Goal: Task Accomplishment & Management: Use online tool/utility

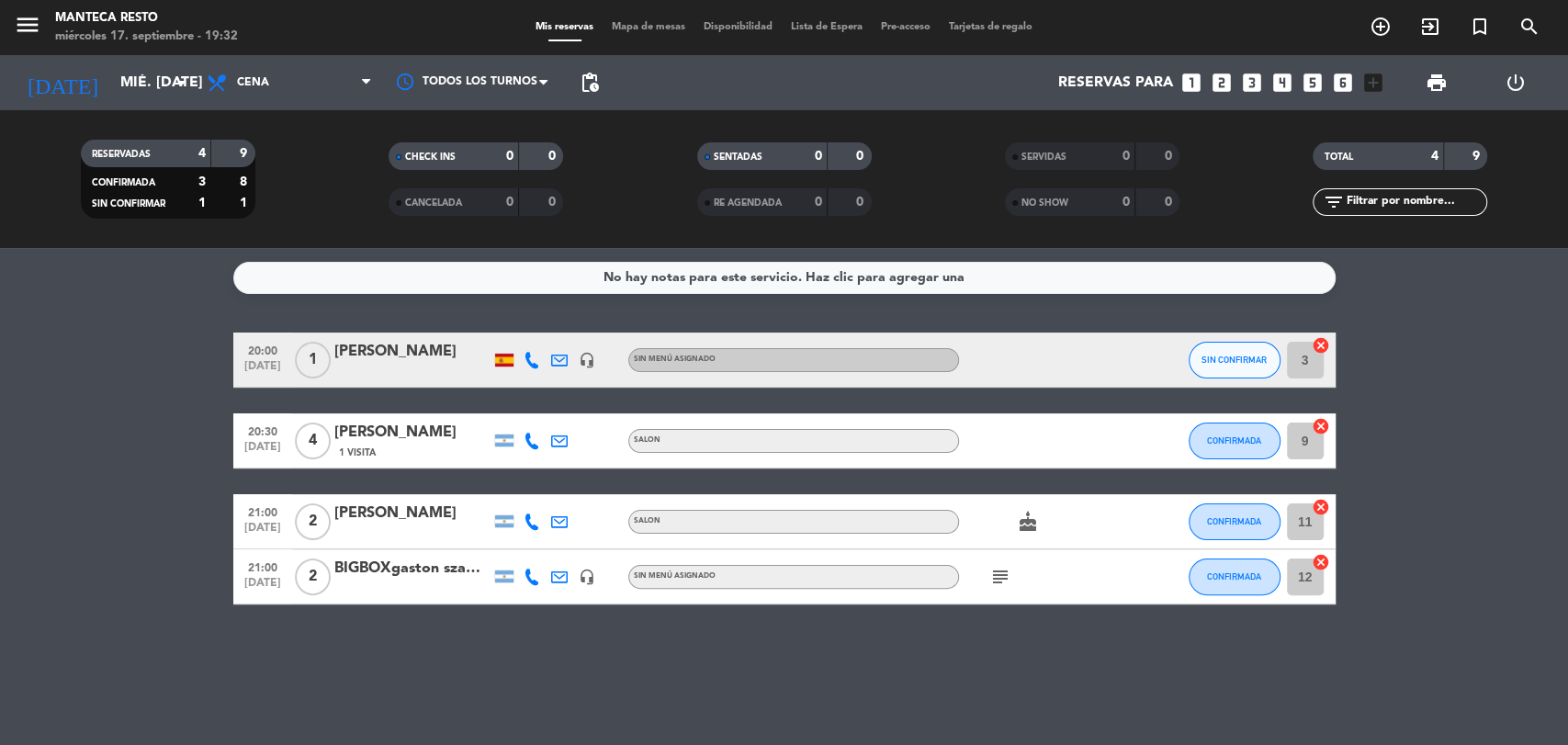
click at [412, 356] on div "[PERSON_NAME]" at bounding box center [412, 351] width 157 height 24
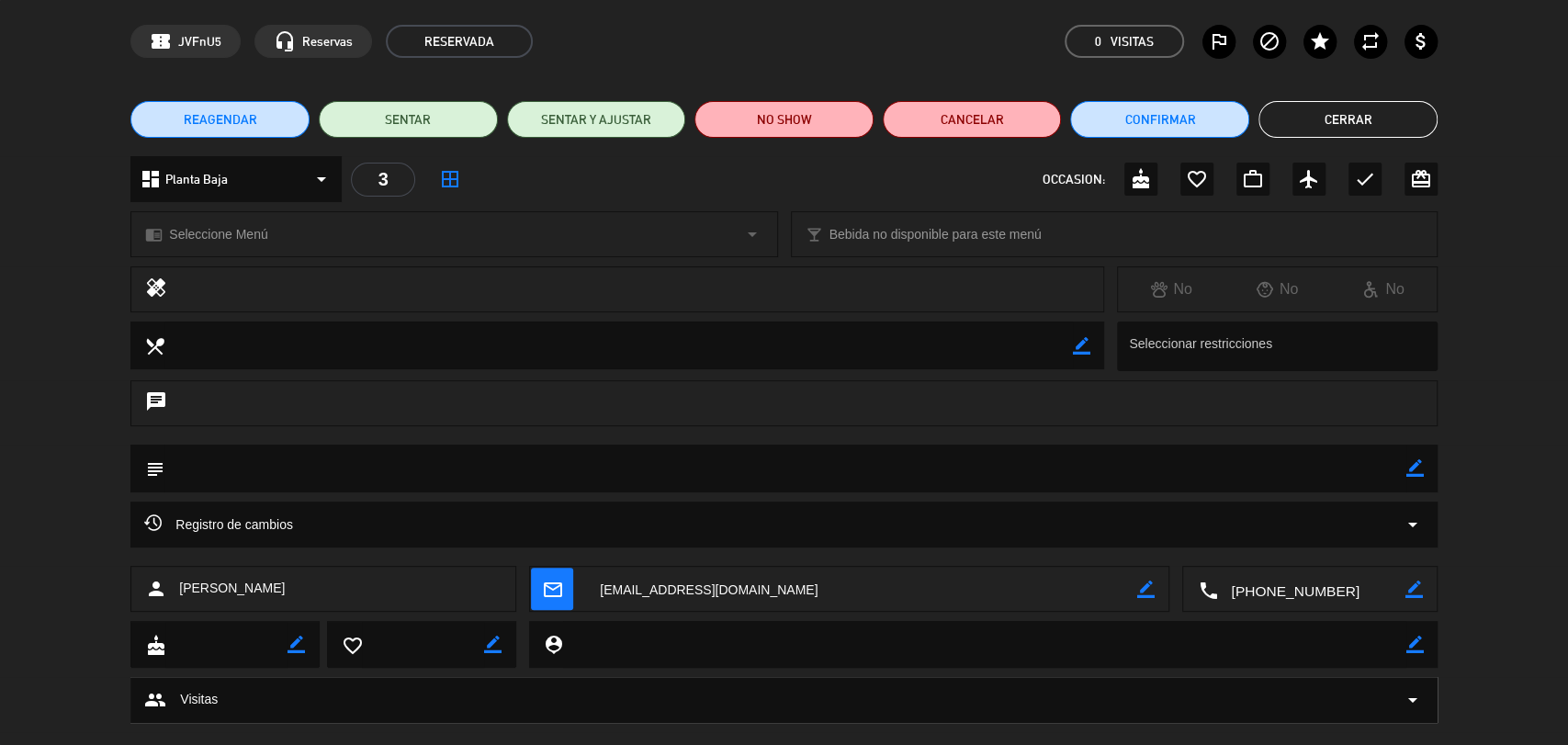
scroll to position [98, 0]
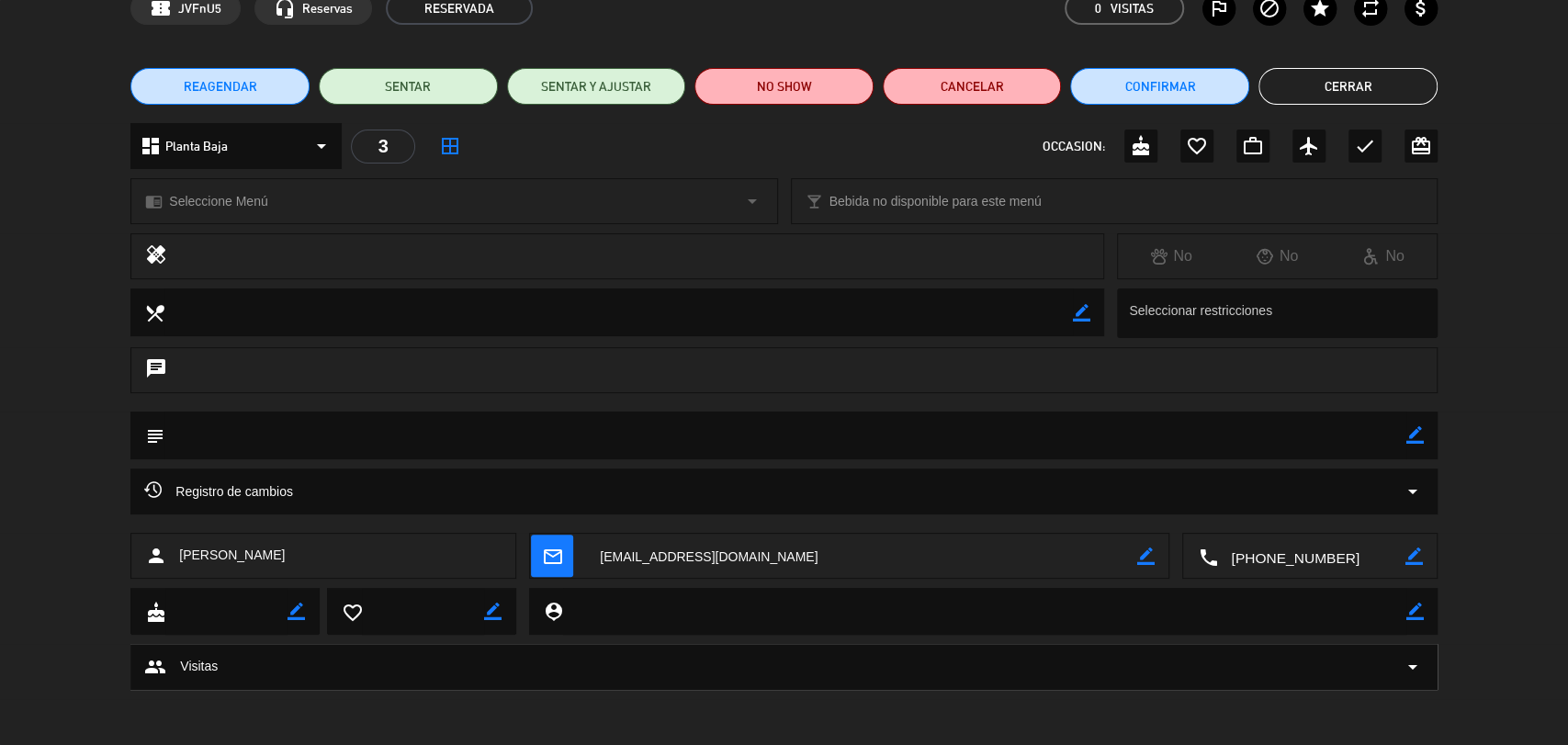
click at [214, 669] on span "Visitas" at bounding box center [199, 666] width 38 height 21
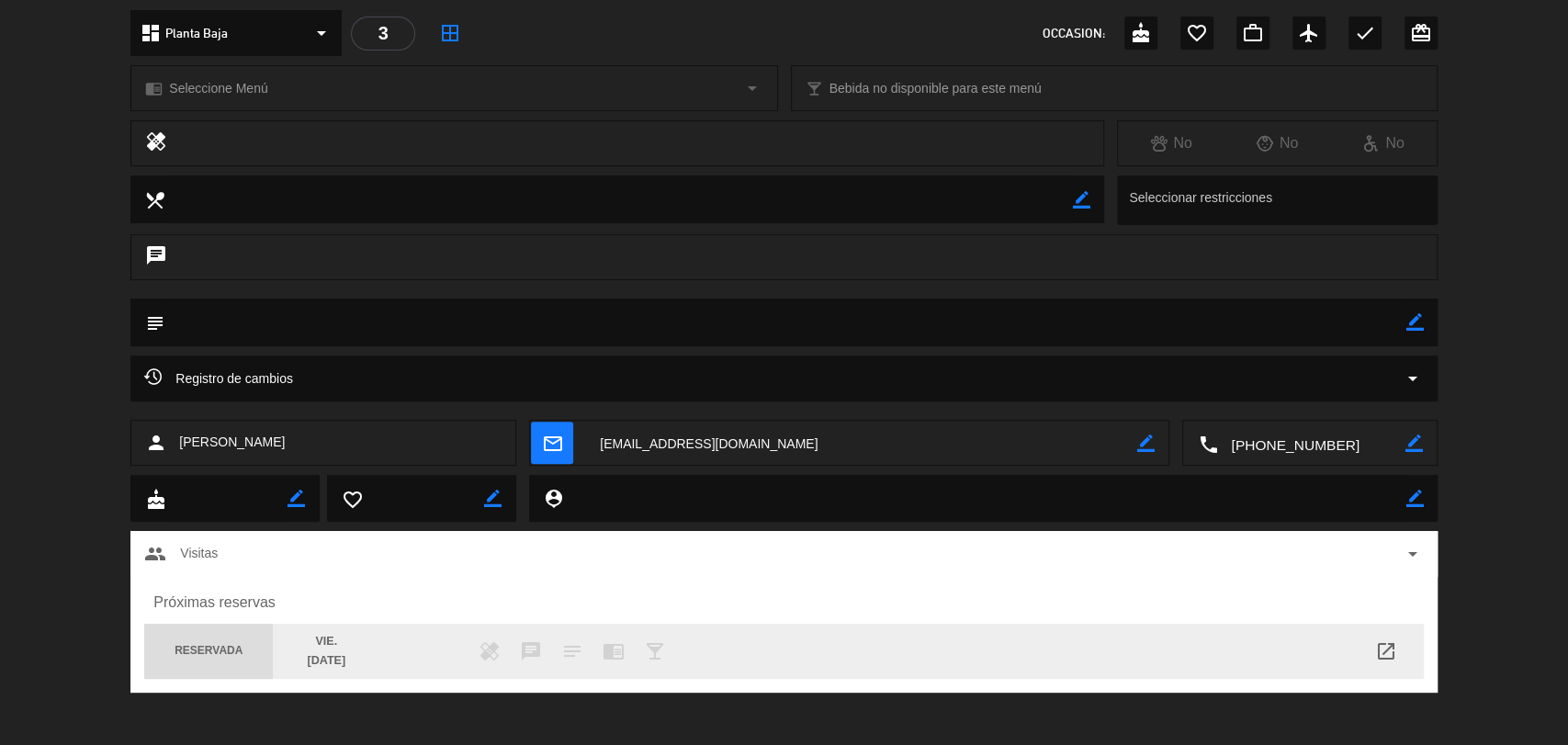
scroll to position [214, 0]
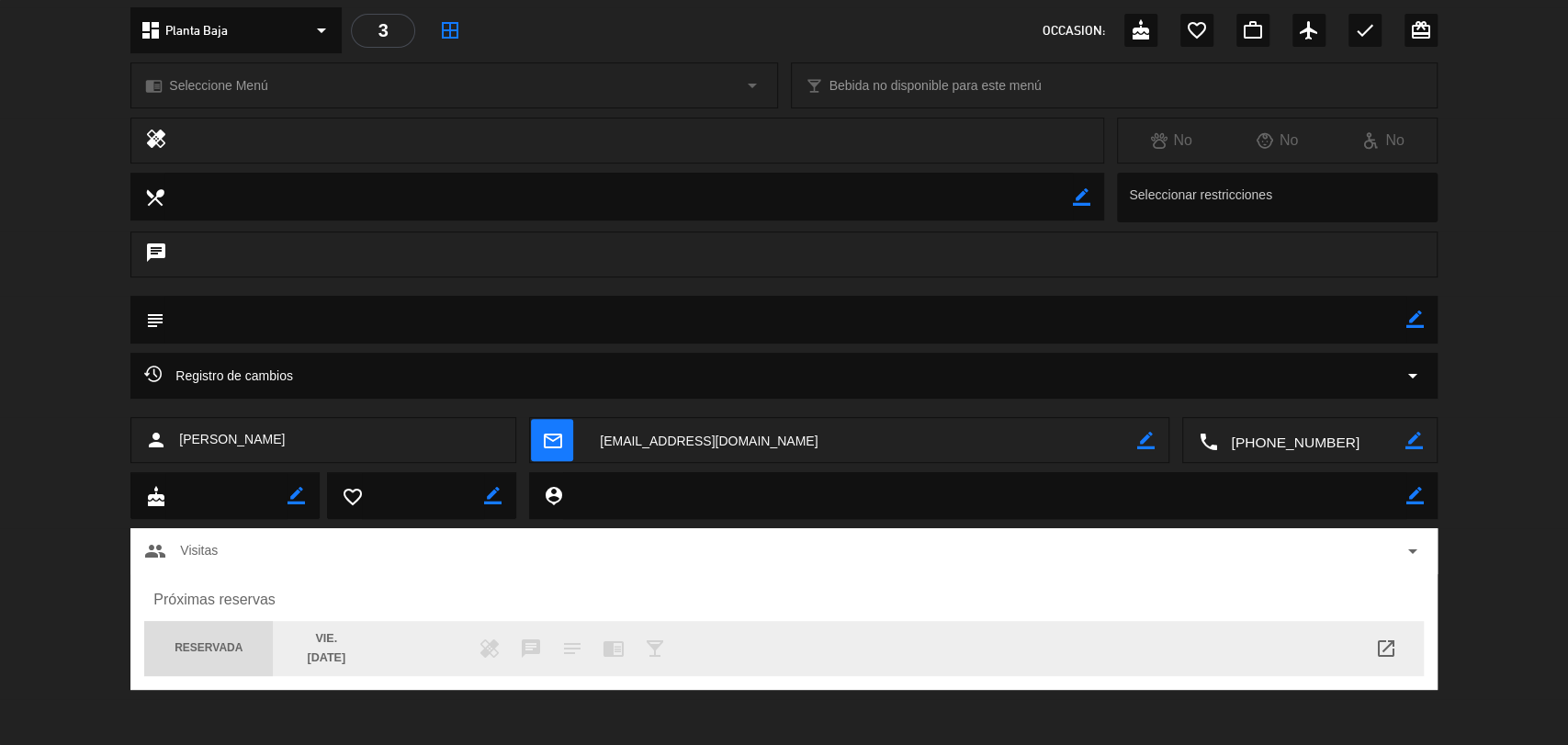
click at [380, 31] on div "3" at bounding box center [383, 31] width 65 height 34
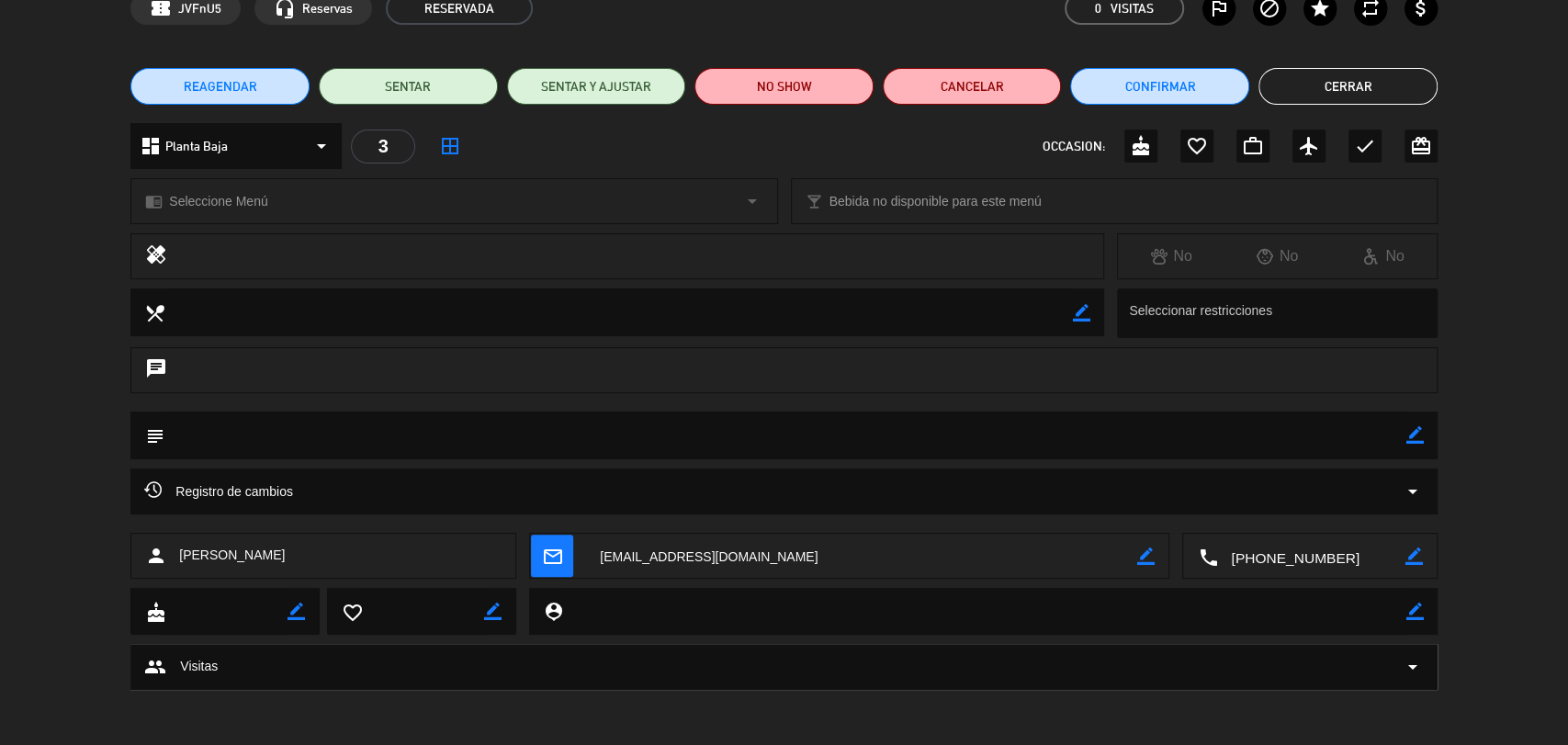
click at [380, 31] on div "confirmation_number JVFnU5 headset_mic Reservas RESERVADA 0 Visitas outlined_fl…" at bounding box center [784, 8] width 1568 height 83
click at [390, 136] on div "3" at bounding box center [383, 146] width 65 height 34
click at [391, 143] on div "3" at bounding box center [383, 146] width 65 height 34
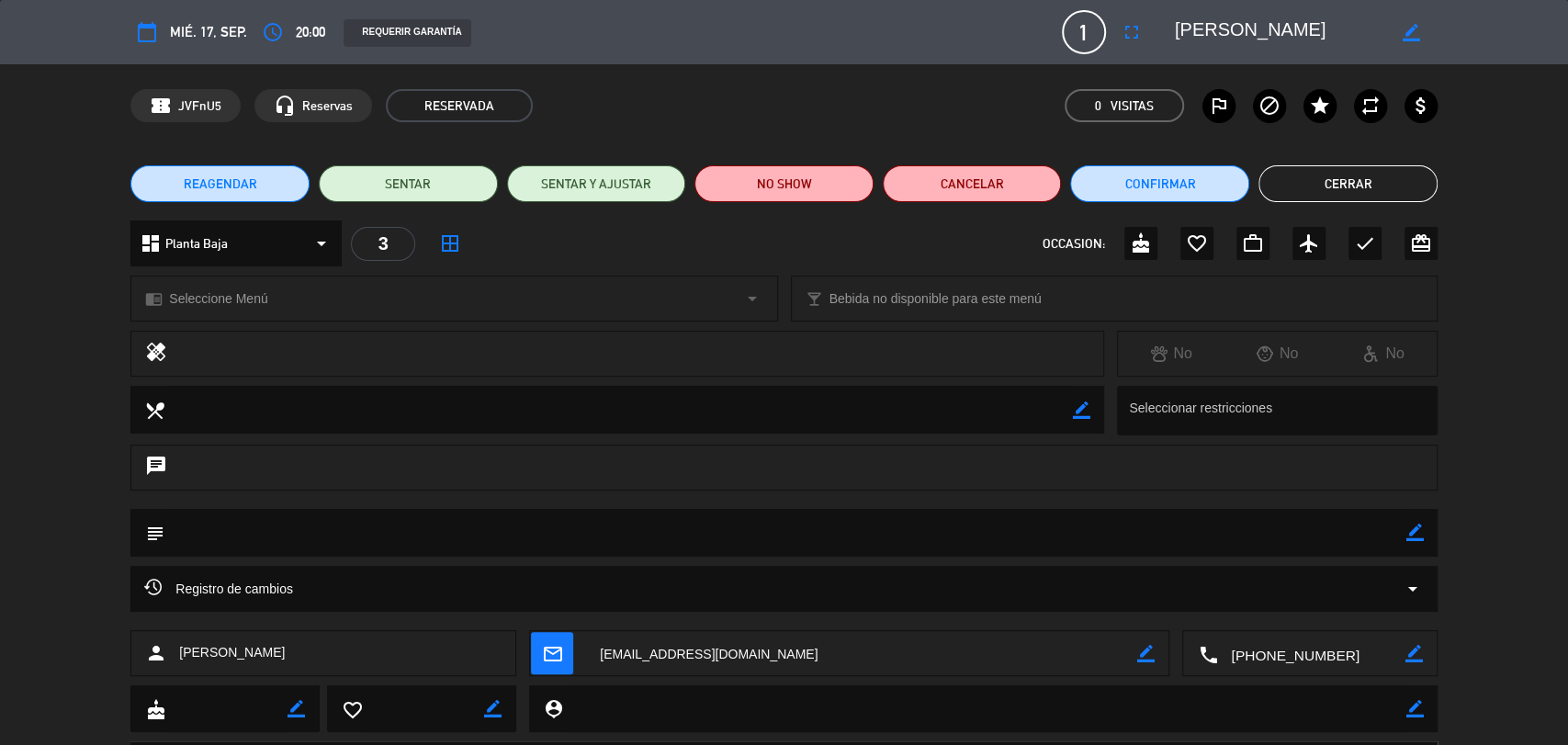
click at [1080, 25] on span "1" at bounding box center [1084, 32] width 44 height 44
click at [1067, 15] on span "1" at bounding box center [1084, 32] width 44 height 44
drag, startPoint x: 1076, startPoint y: 23, endPoint x: 1108, endPoint y: 28, distance: 32.4
click at [1087, 24] on span "1" at bounding box center [1084, 32] width 44 height 44
click at [1409, 32] on icon "border_color" at bounding box center [1411, 32] width 17 height 17
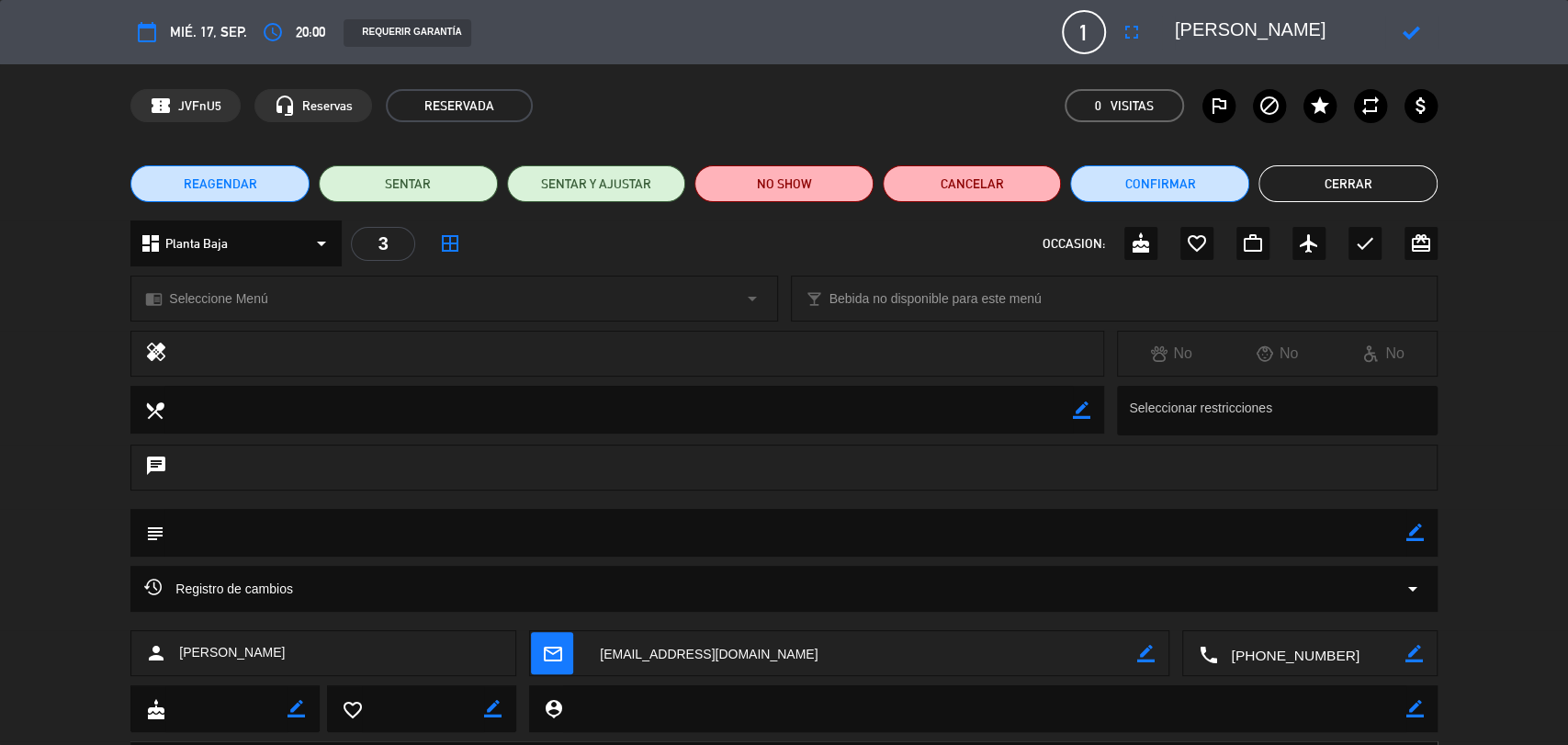
click at [1095, 26] on span "1" at bounding box center [1084, 32] width 44 height 44
click at [1085, 30] on span "1" at bounding box center [1084, 32] width 44 height 44
click at [1095, 17] on span "1" at bounding box center [1084, 32] width 44 height 44
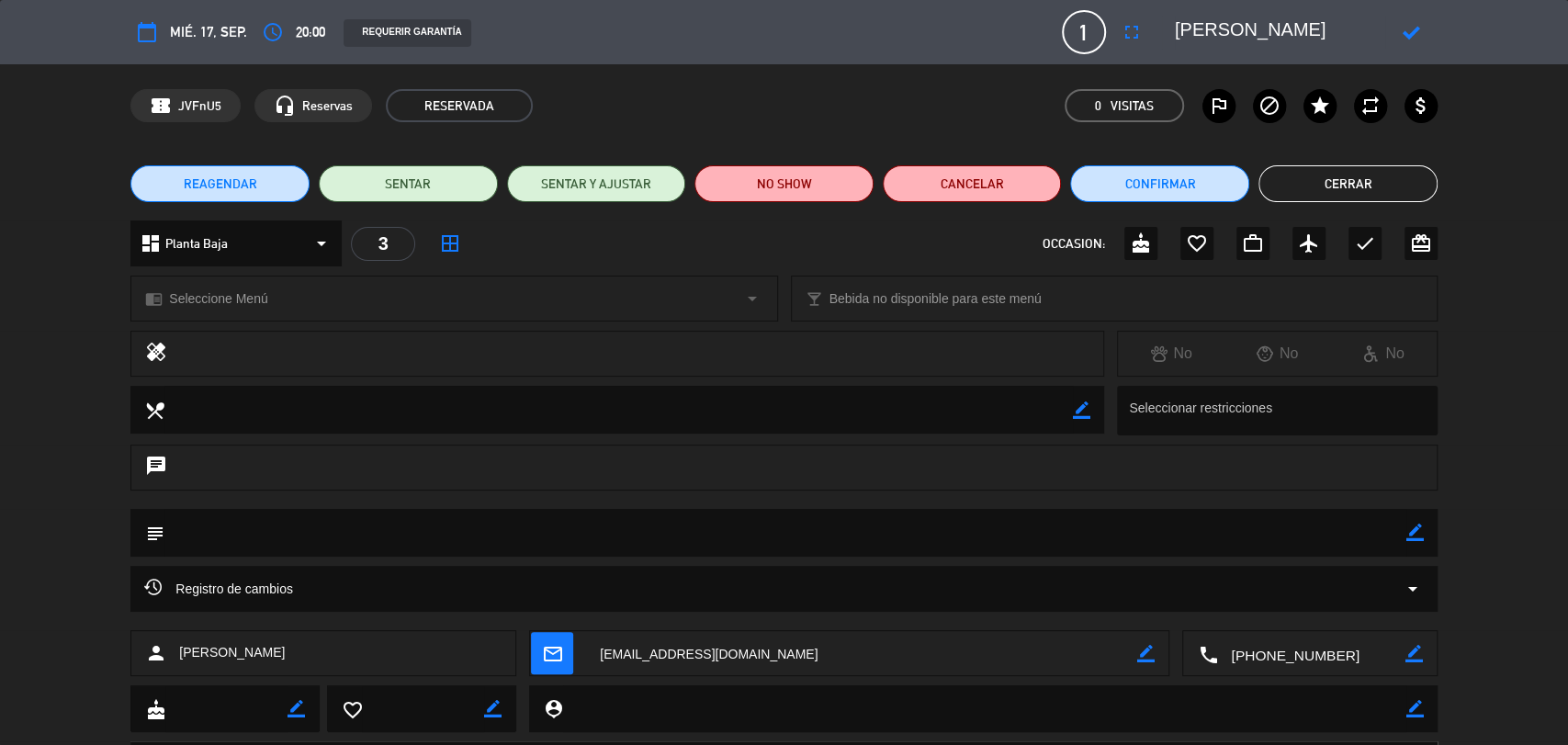
click at [1095, 18] on span "1" at bounding box center [1084, 32] width 44 height 44
click at [1380, 184] on button "Cerrar" at bounding box center [1348, 183] width 179 height 37
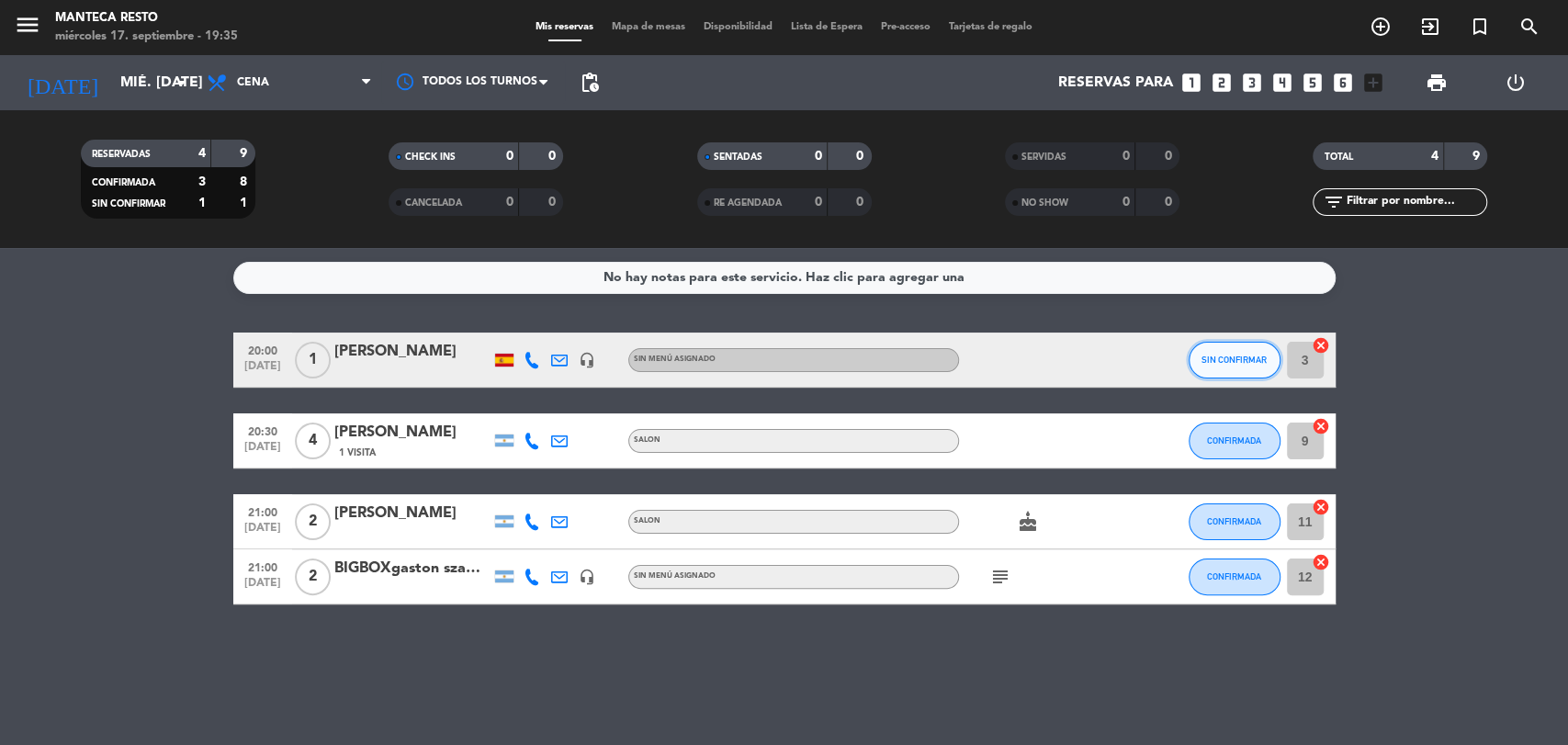
click at [1244, 357] on span "SIN CONFIRMAR" at bounding box center [1234, 360] width 65 height 10
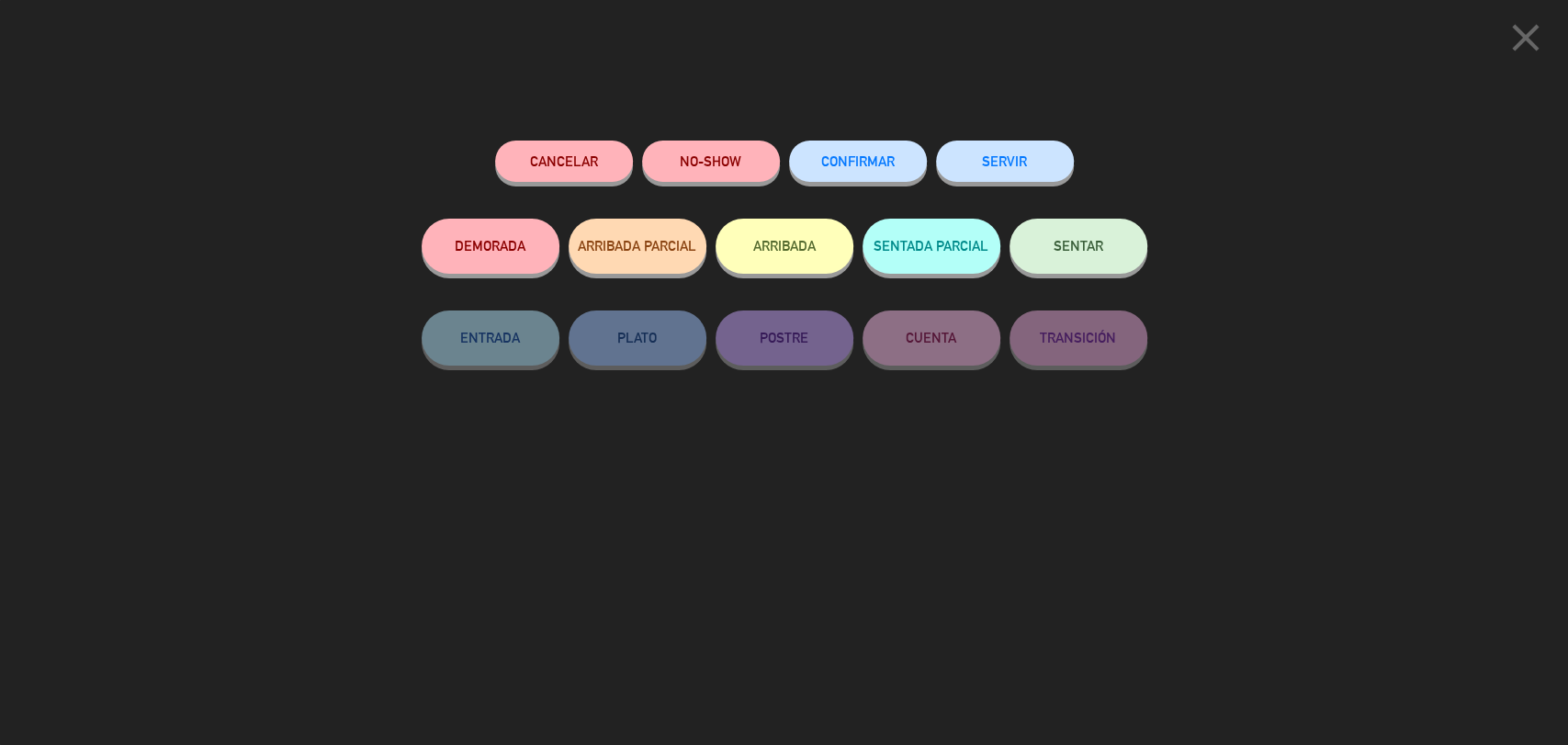
click at [868, 157] on span "CONFIRMAR" at bounding box center [857, 161] width 73 height 15
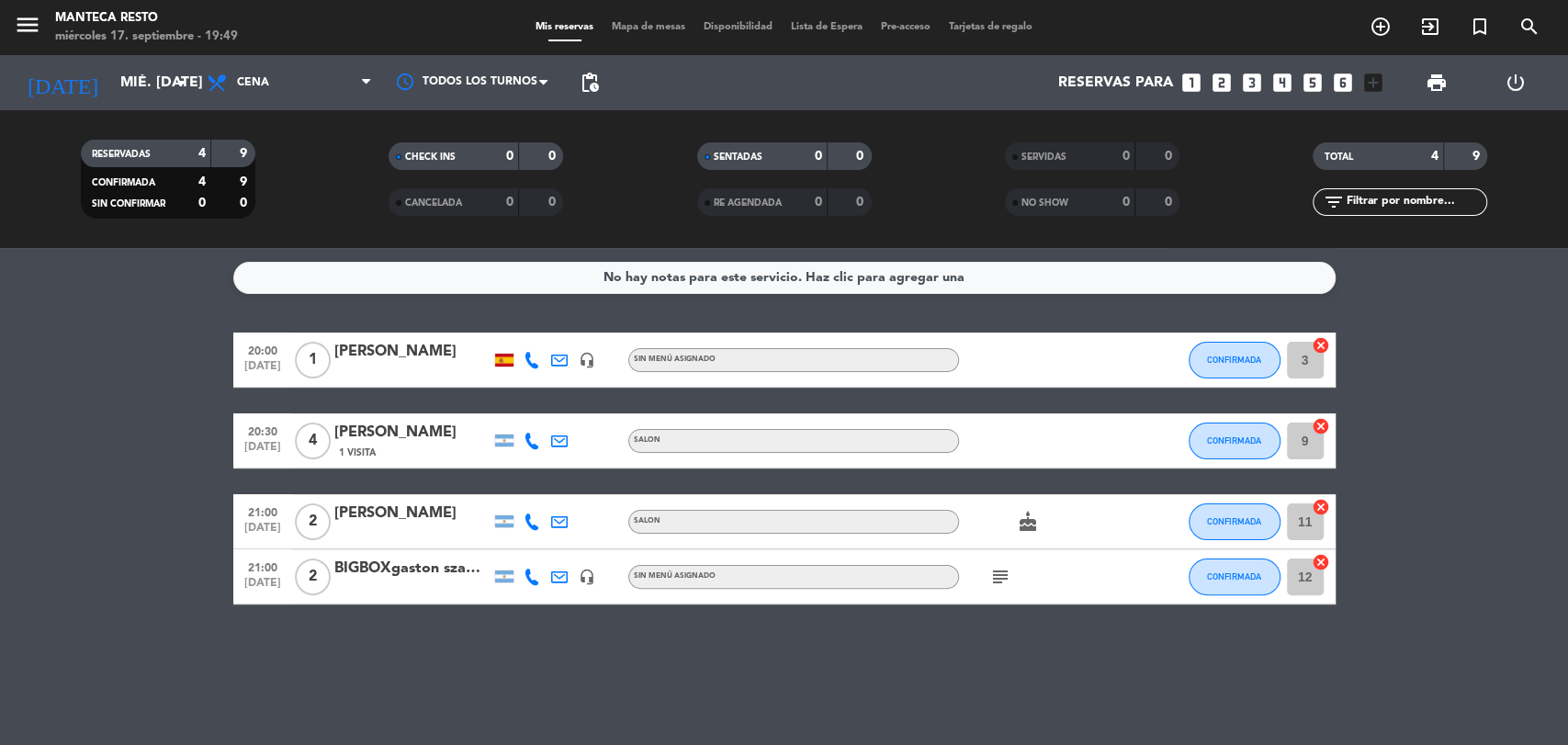
click at [655, 24] on span "Mapa de mesas" at bounding box center [648, 27] width 92 height 10
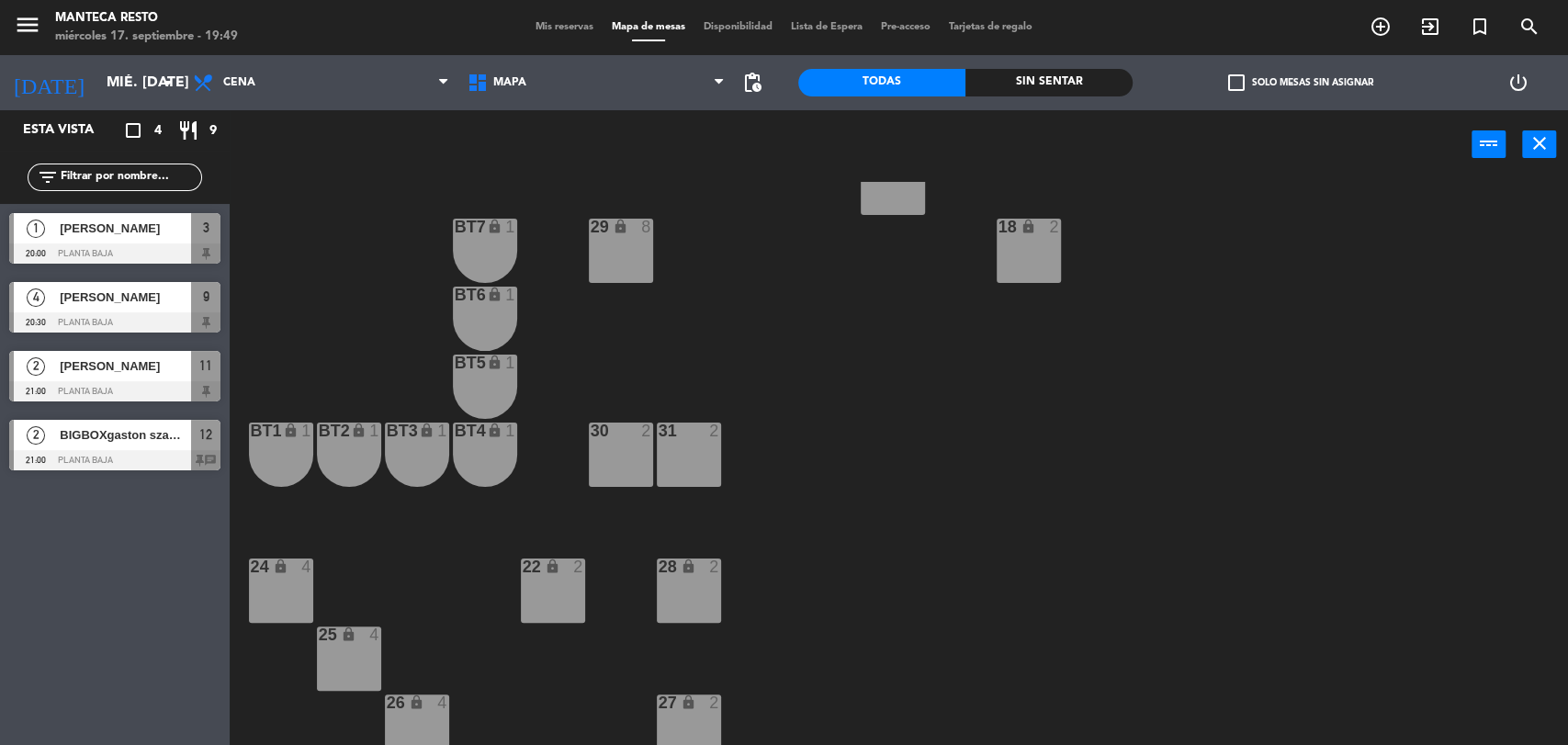
scroll to position [414, 0]
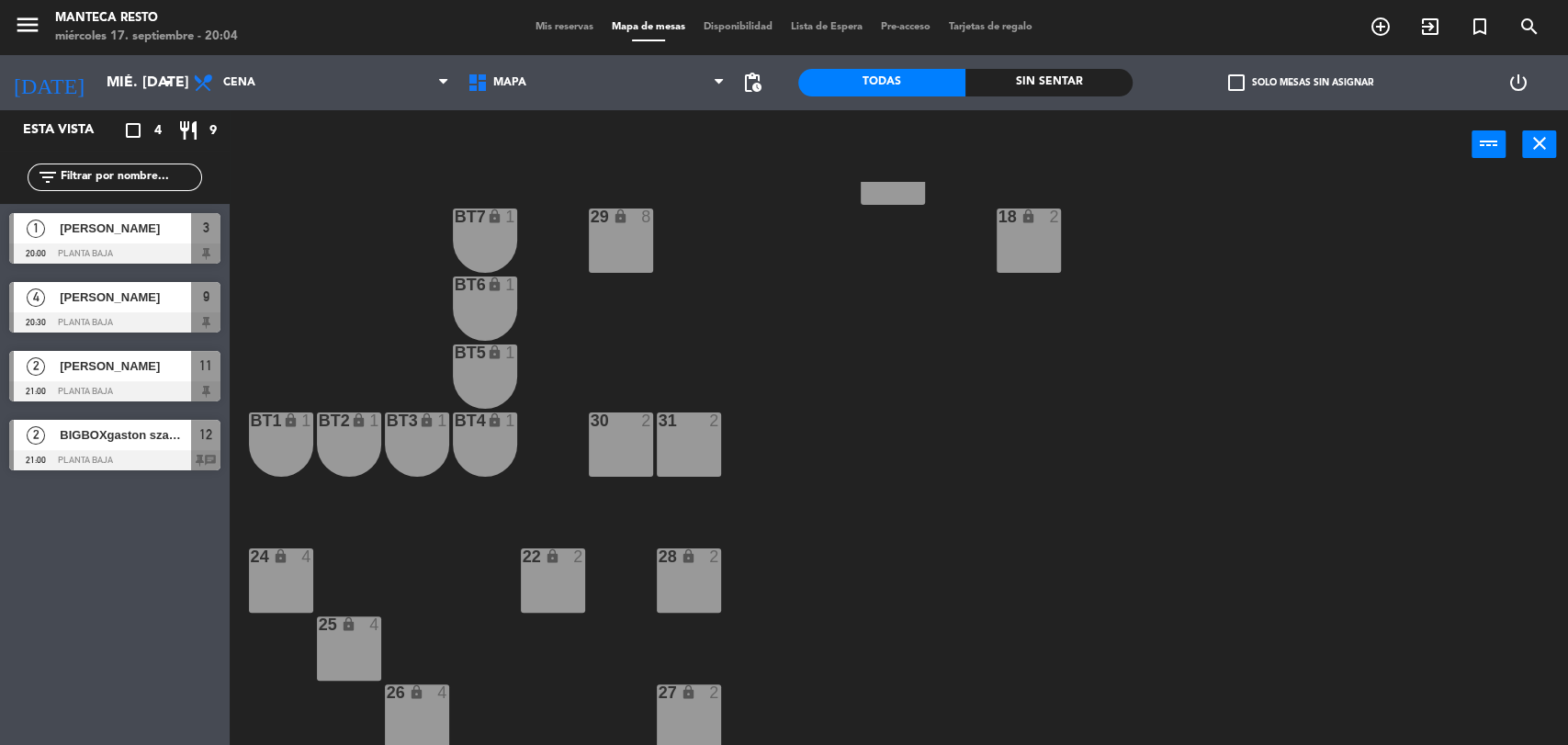
click at [559, 25] on span "Mis reservas" at bounding box center [565, 27] width 76 height 10
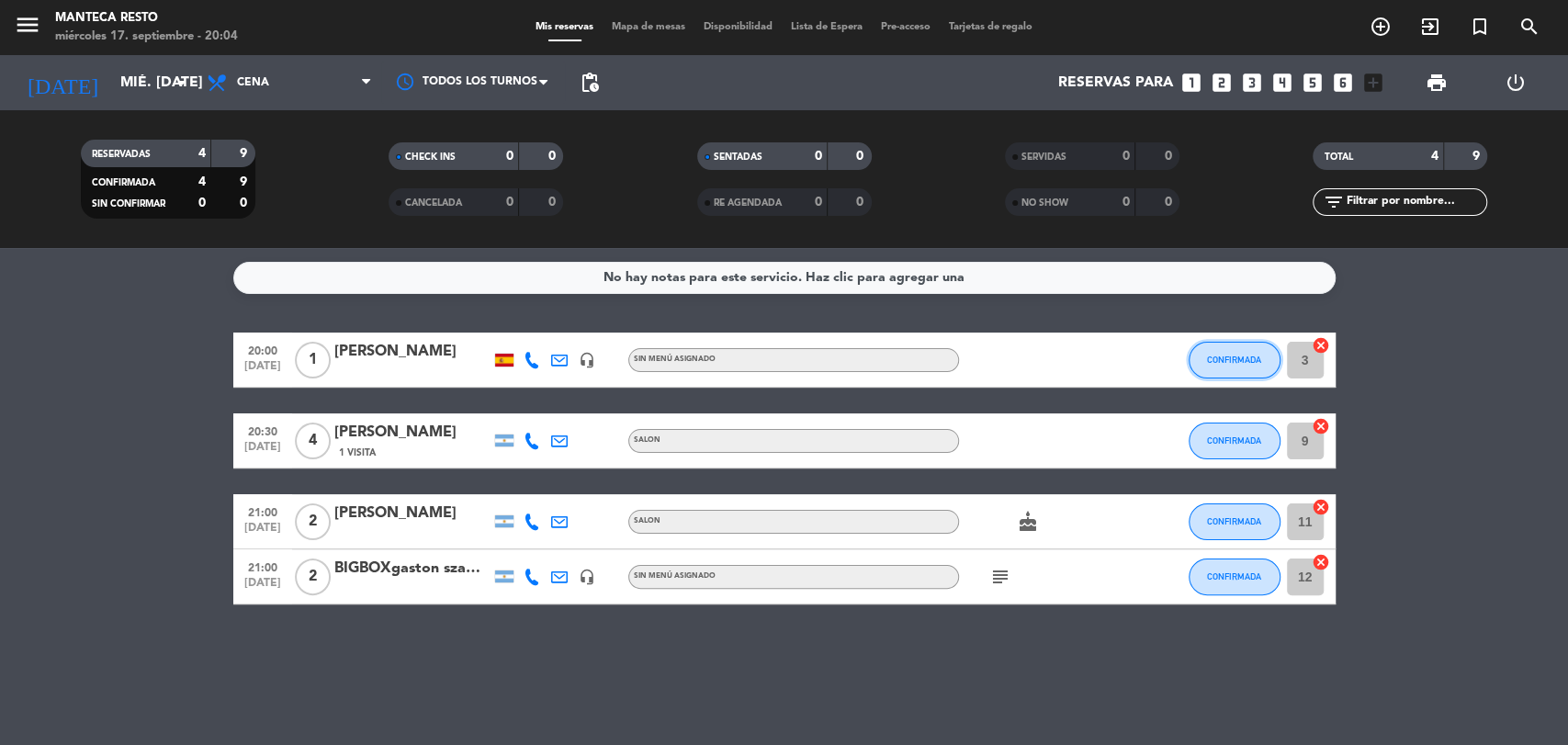
click at [1221, 356] on span "CONFIRMADA" at bounding box center [1234, 360] width 54 height 10
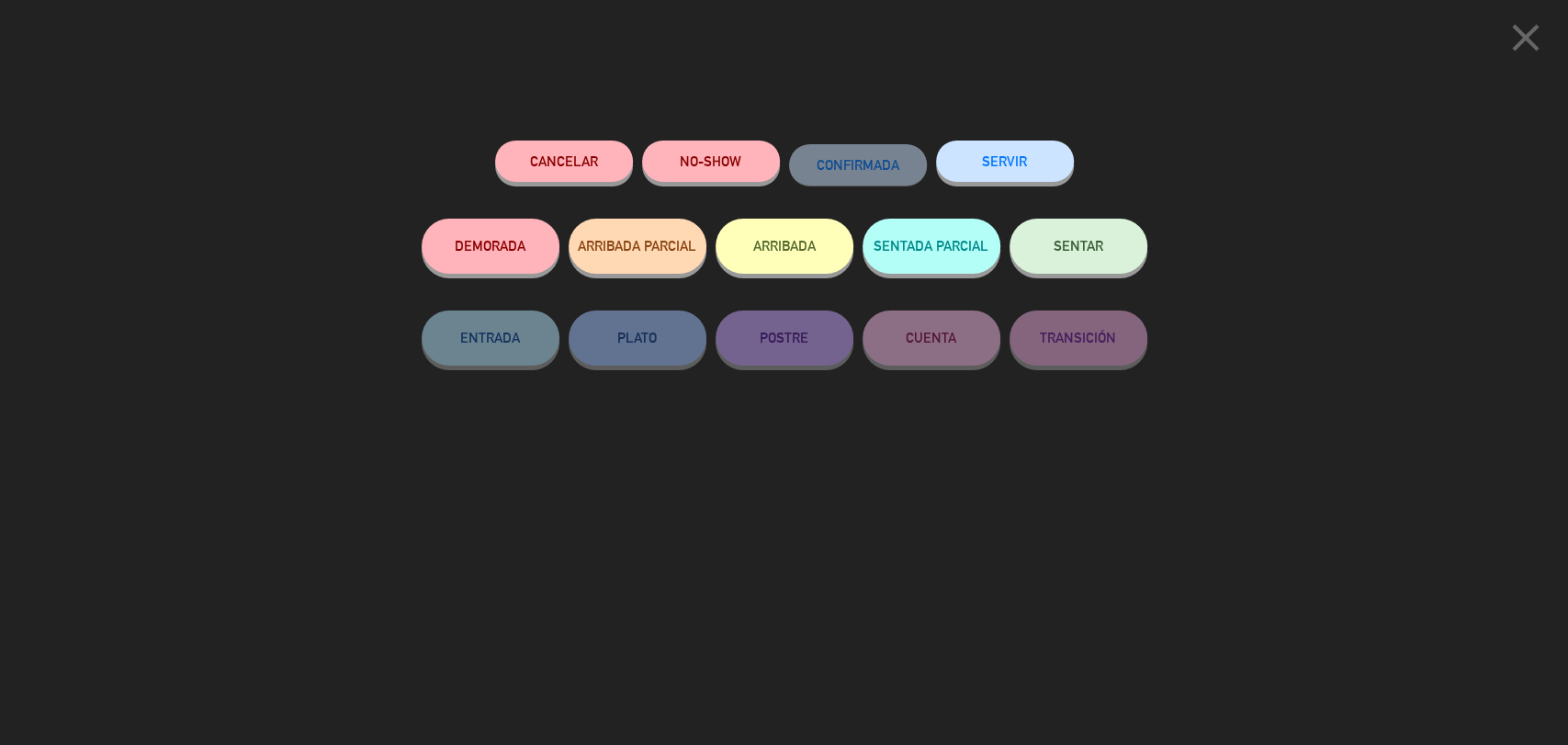
click at [1058, 237] on button "SENTAR" at bounding box center [1078, 246] width 138 height 55
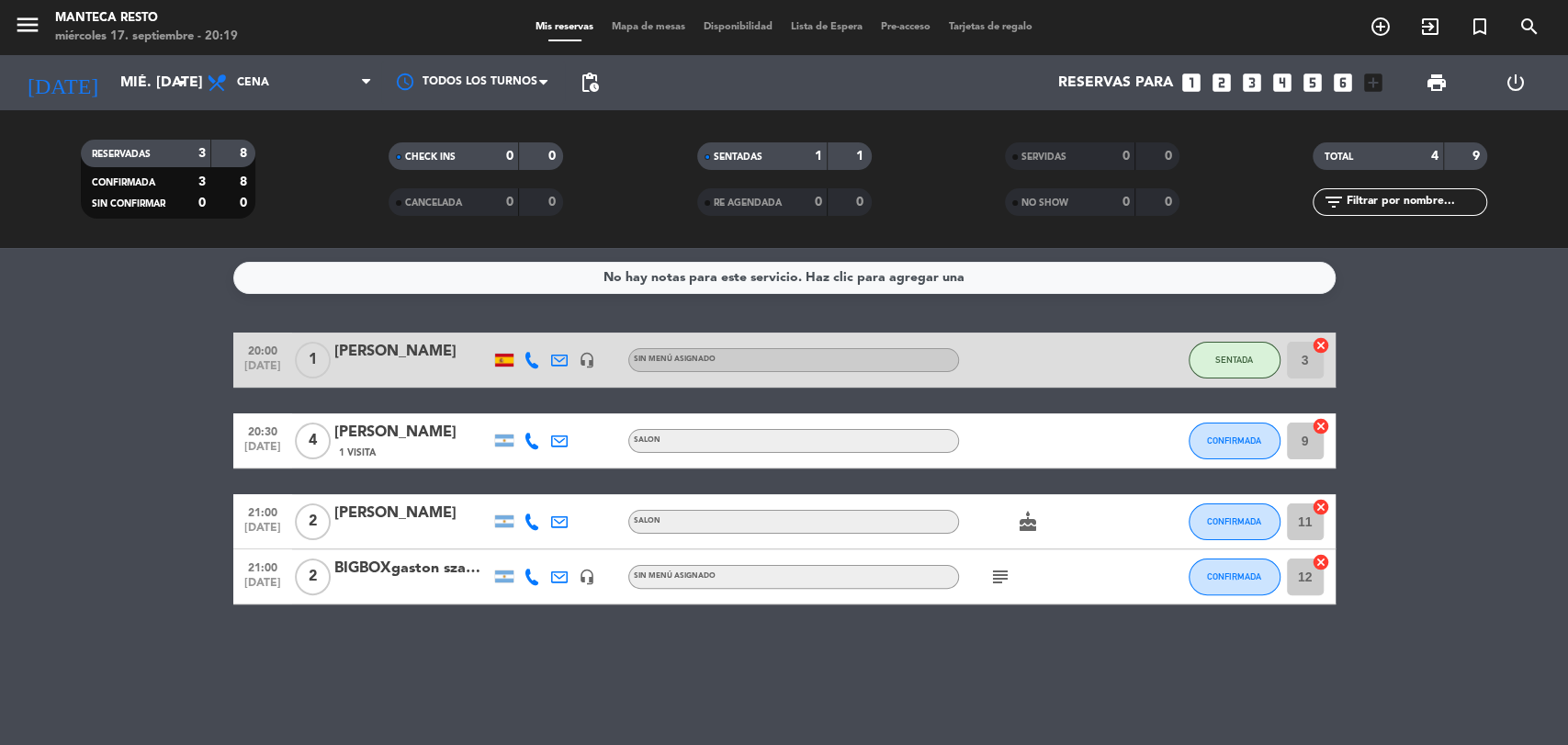
click at [648, 26] on span "Mapa de mesas" at bounding box center [648, 27] width 92 height 10
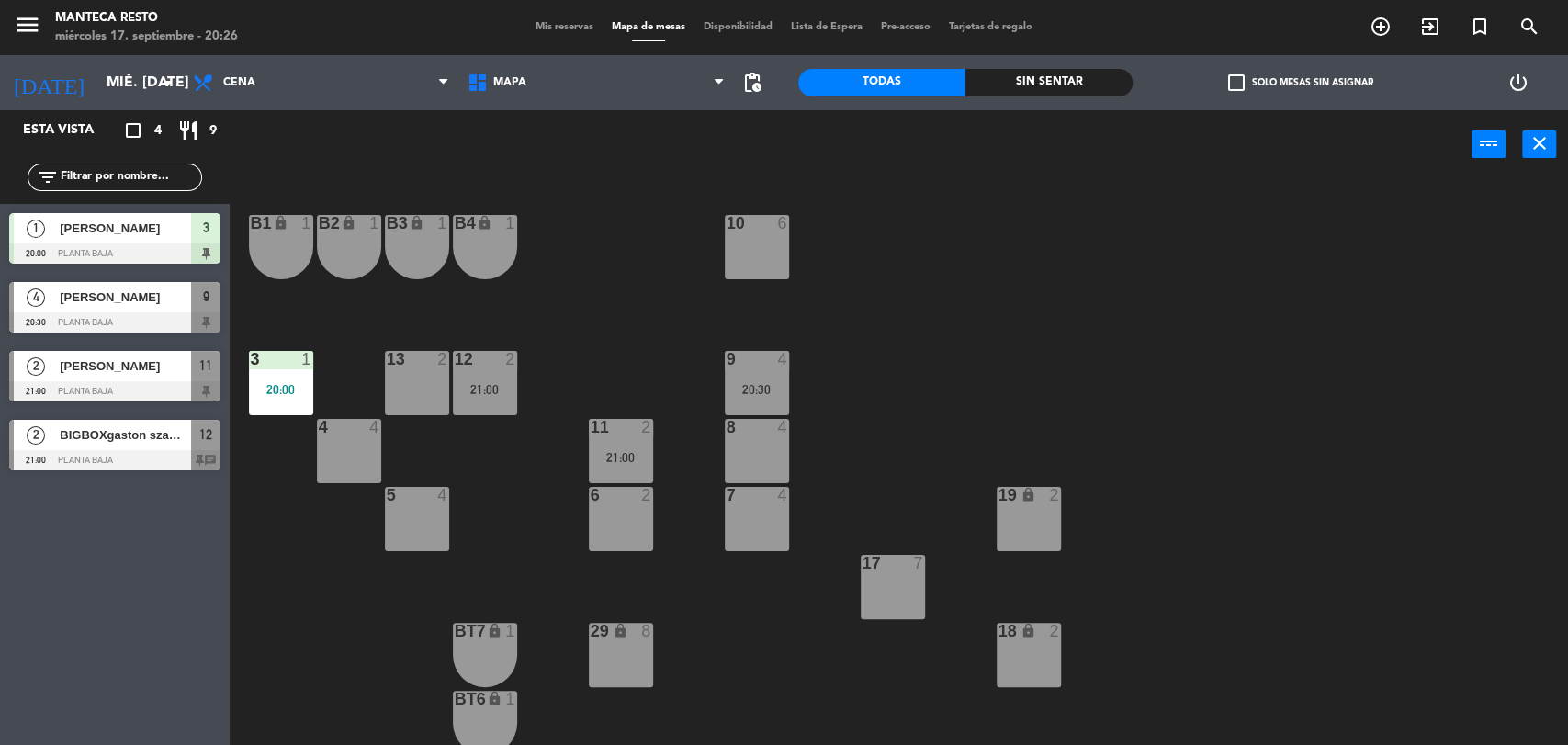
click at [567, 39] on div "menu Manteca Resto miércoles 17. septiembre - 20:26 Mis reservas Mapa de mesas …" at bounding box center [784, 28] width 1568 height 55
click at [565, 24] on span "Mis reservas" at bounding box center [565, 27] width 76 height 10
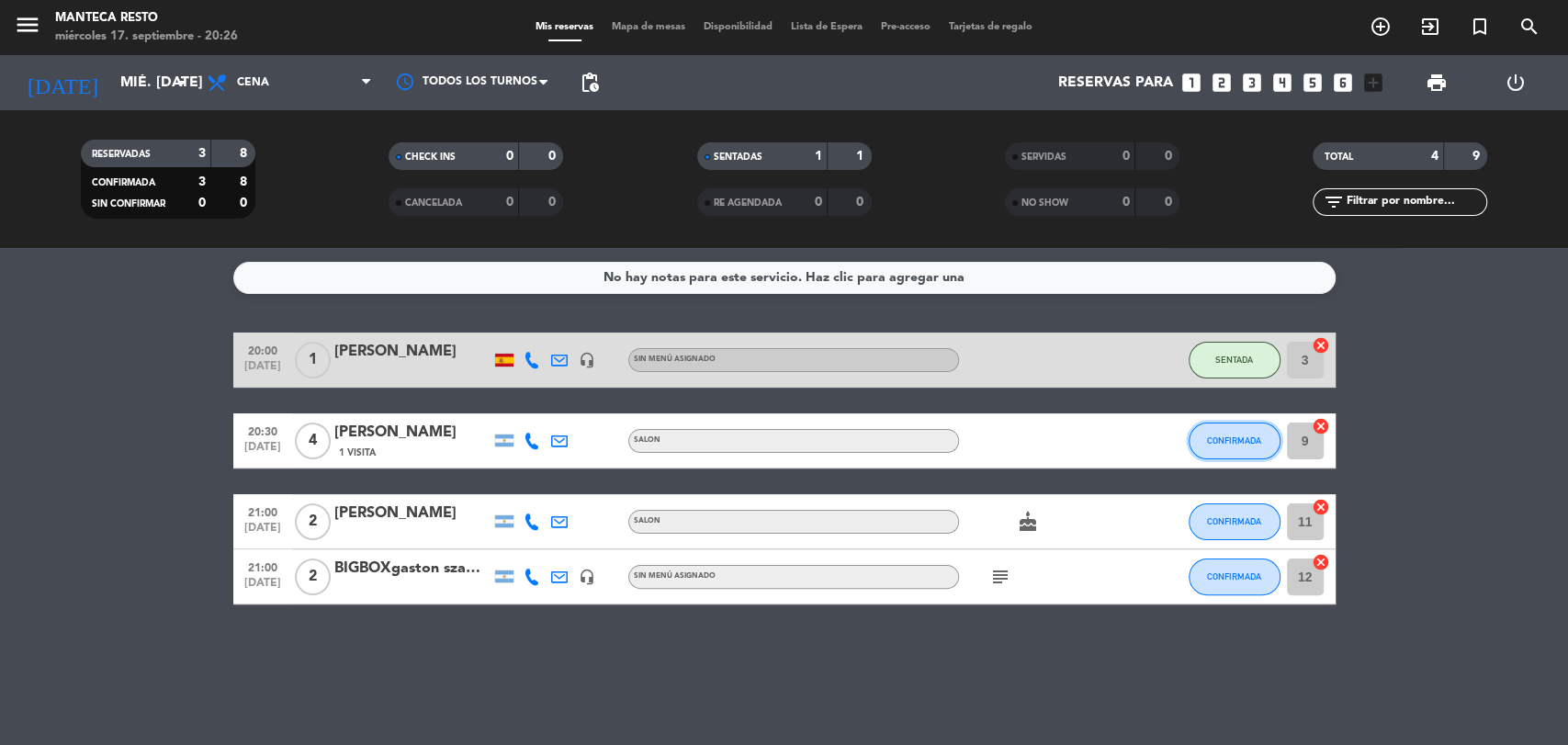
click at [1252, 446] on button "CONFIRMADA" at bounding box center [1234, 440] width 92 height 37
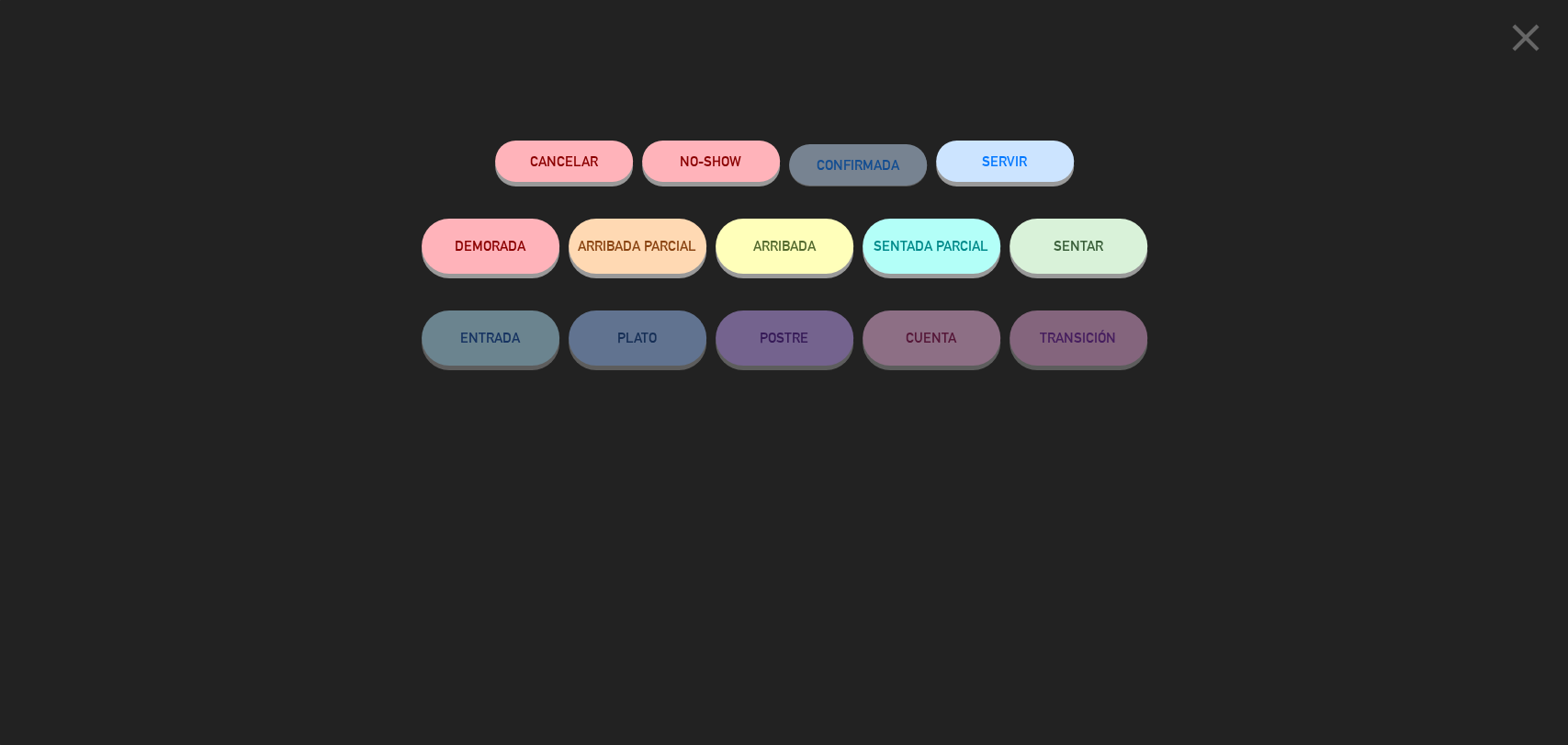
click at [1066, 235] on button "SENTAR" at bounding box center [1078, 246] width 138 height 55
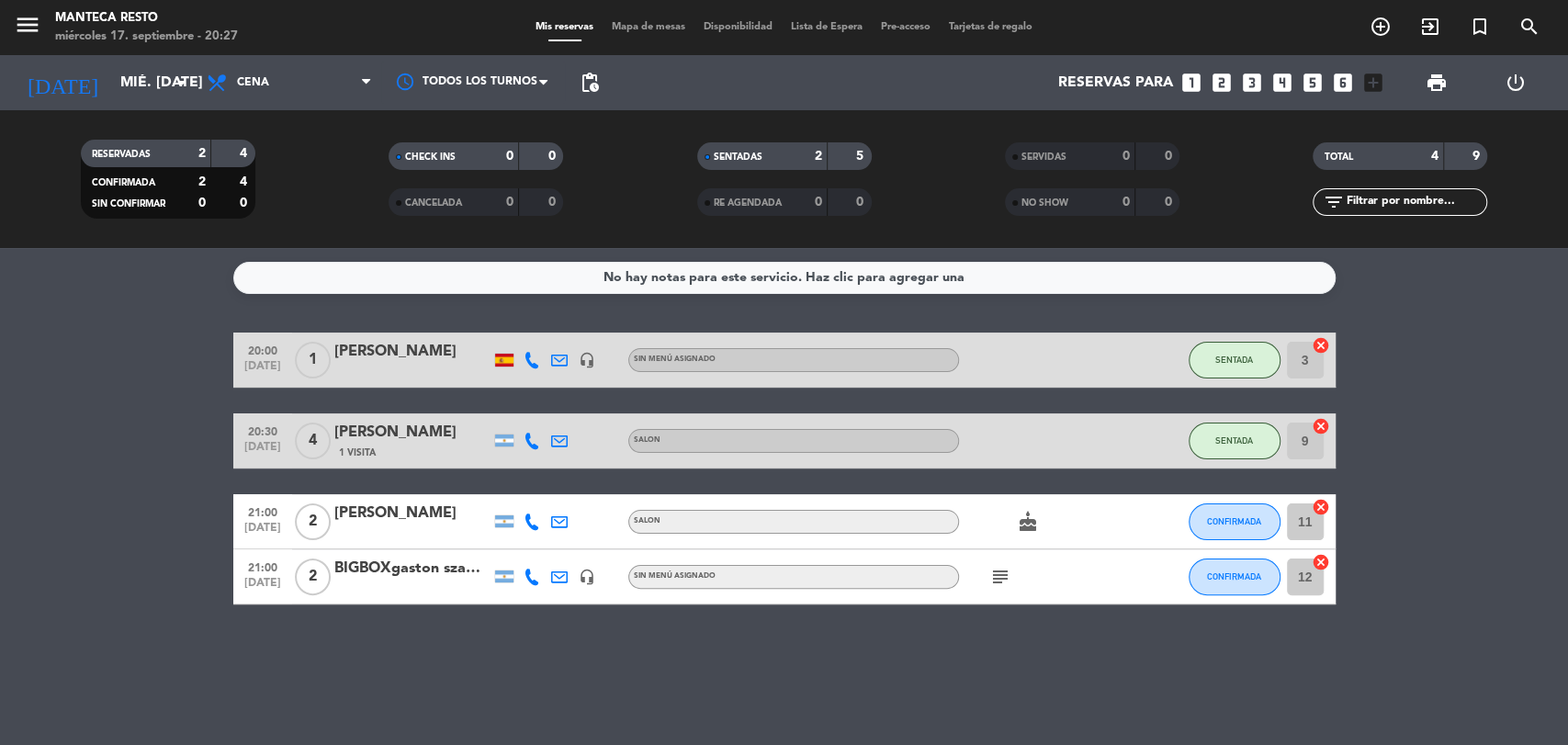
click at [634, 34] on div "Mis reservas Mapa de mesas Disponibilidad Lista de Espera Pre-acceso Tarjetas d…" at bounding box center [784, 27] width 515 height 16
click at [635, 23] on span "Mapa de mesas" at bounding box center [648, 27] width 92 height 10
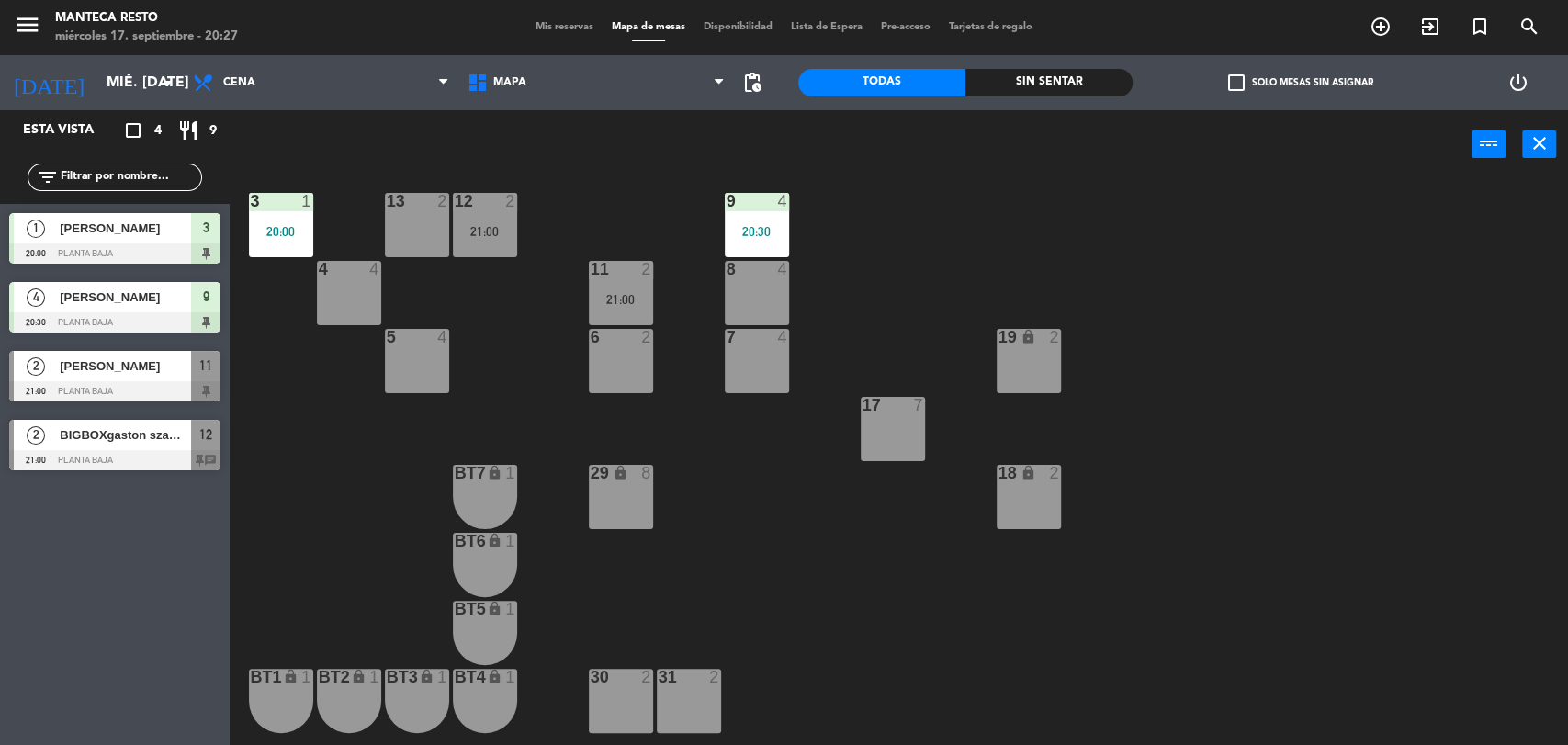
scroll to position [142, 0]
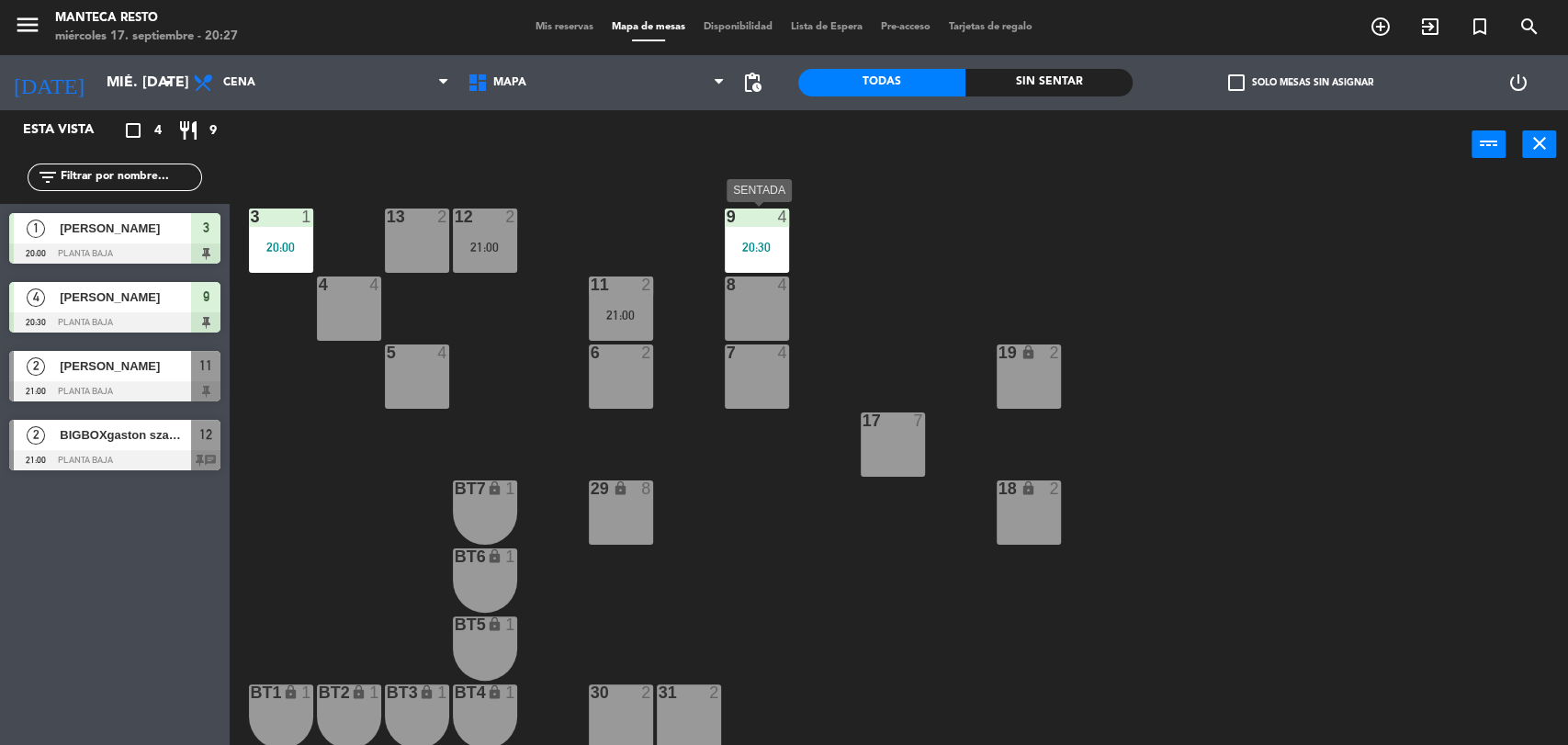
click at [768, 241] on div "20:30" at bounding box center [757, 248] width 65 height 13
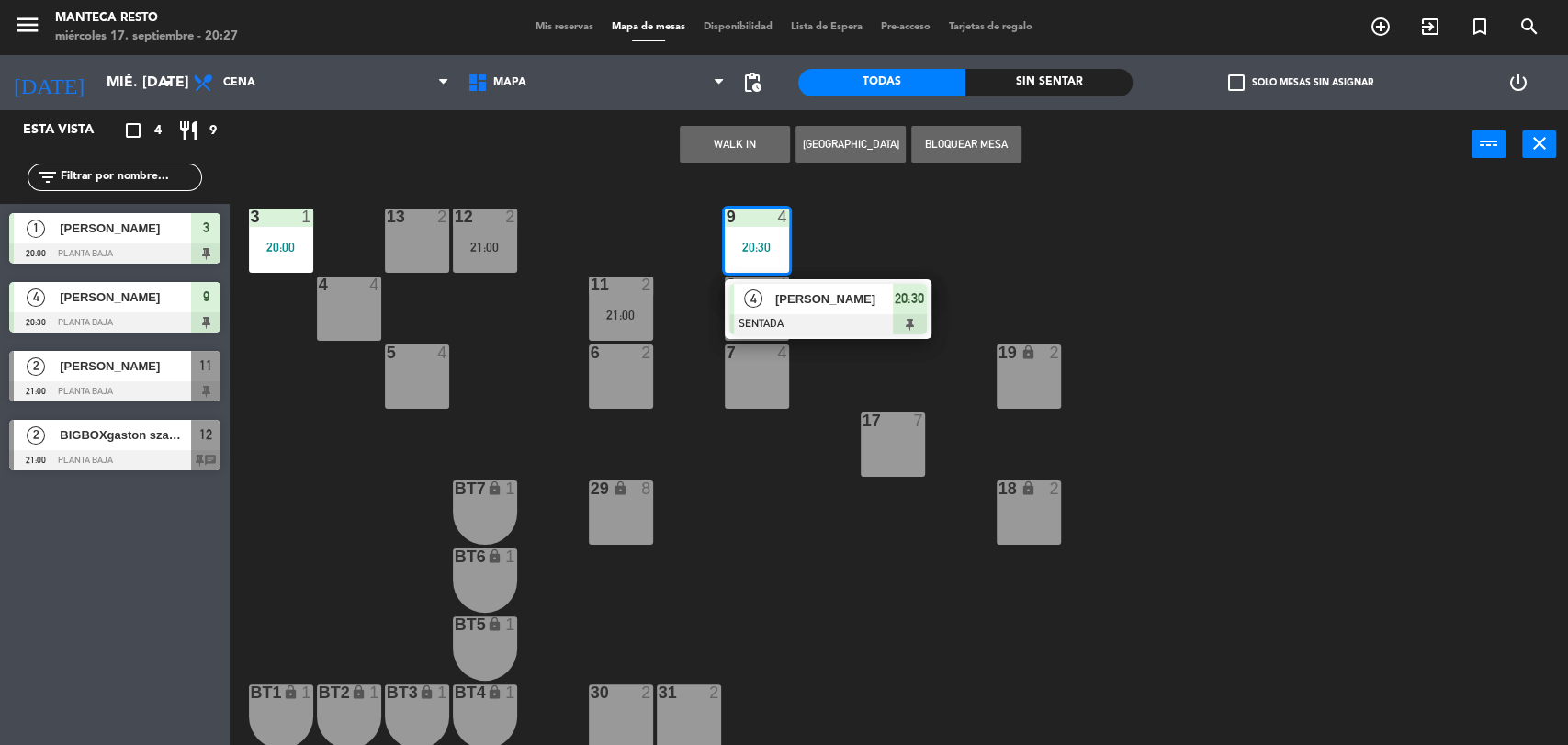
click at [762, 392] on div "7 4" at bounding box center [757, 377] width 65 height 65
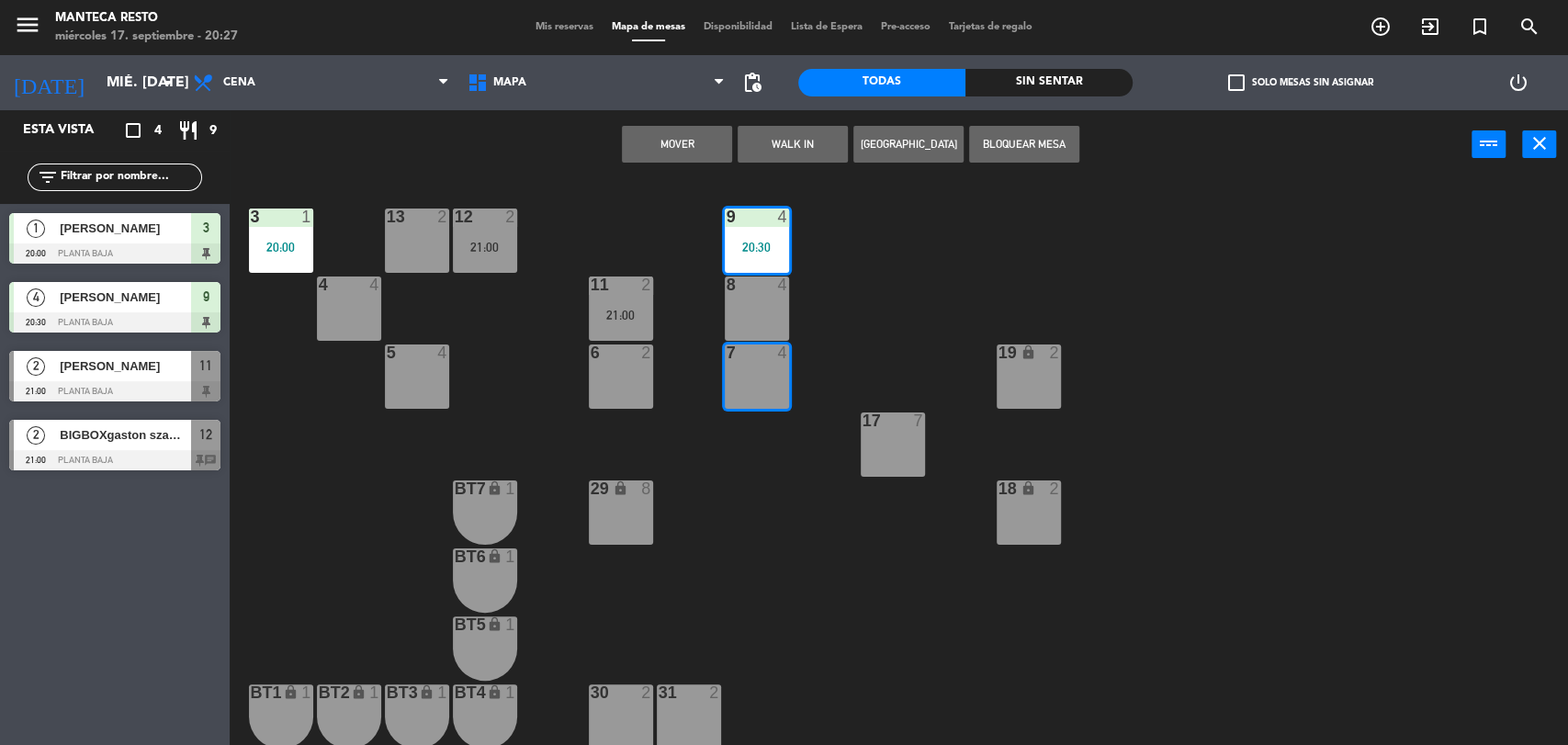
click at [700, 141] on button "Mover" at bounding box center [677, 144] width 110 height 37
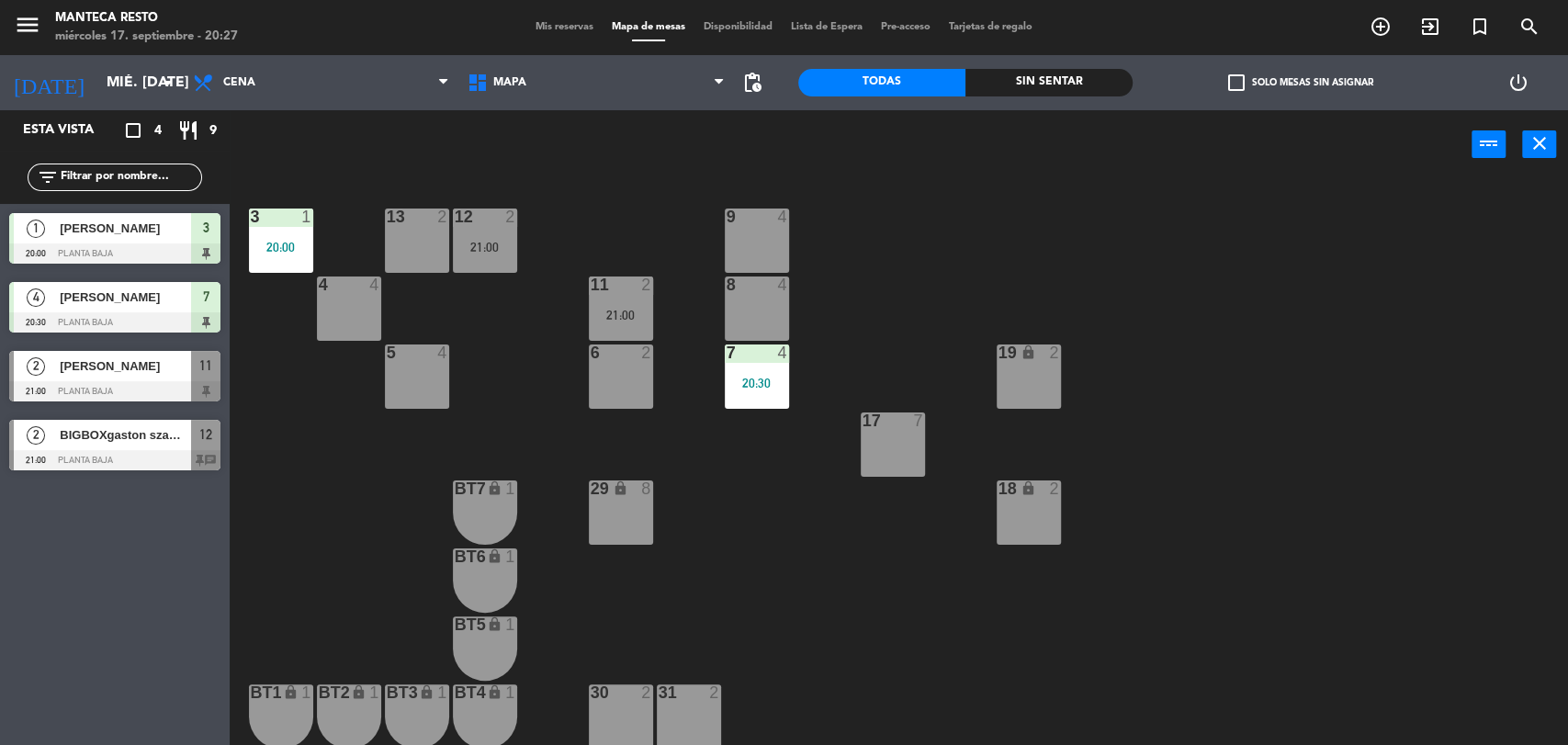
click at [547, 16] on div "menu Manteca Resto miércoles 17. septiembre - 20:27 Mis reservas Mapa de mesas …" at bounding box center [784, 28] width 1568 height 55
click at [551, 23] on span "Mis reservas" at bounding box center [565, 27] width 76 height 10
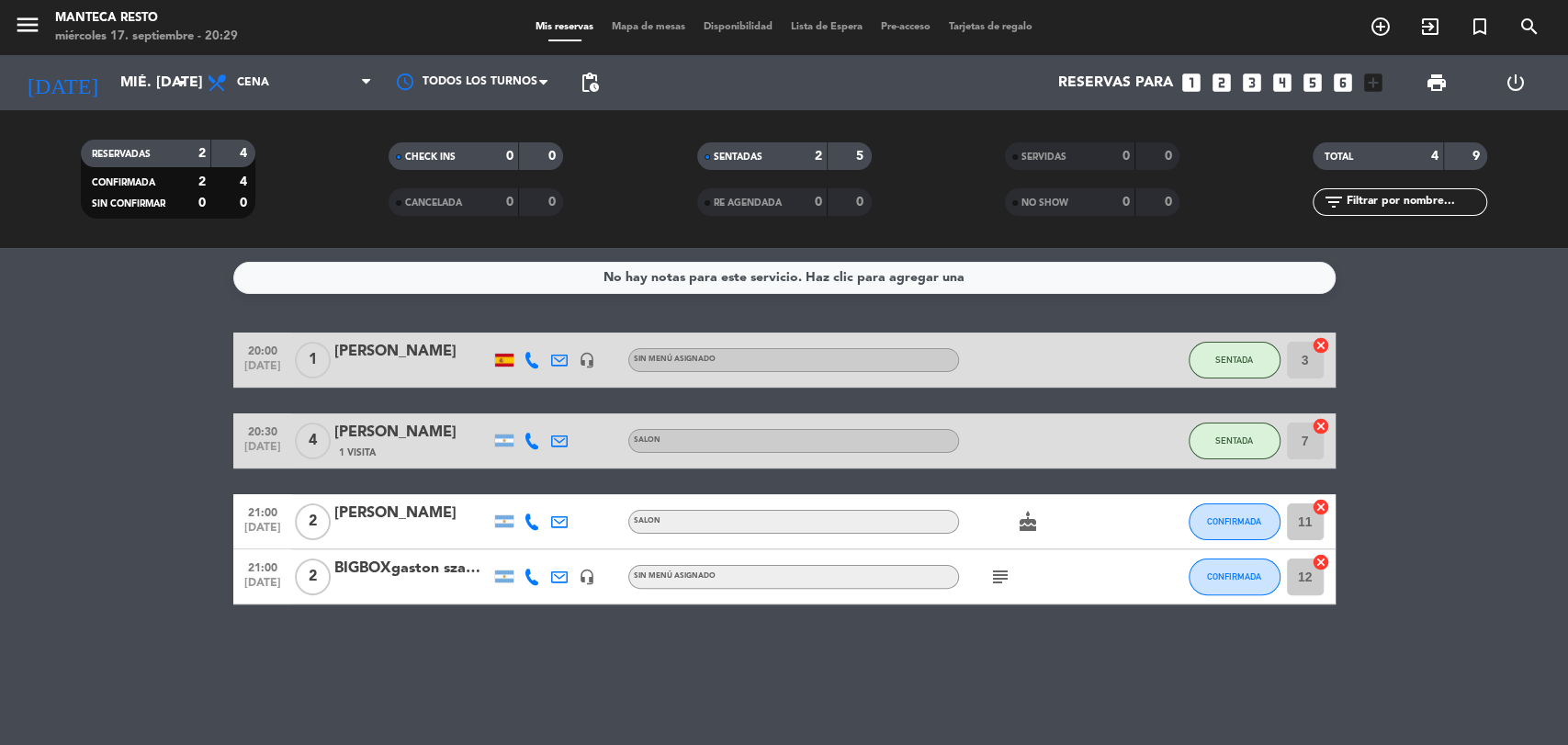
click at [615, 27] on span "Mapa de mesas" at bounding box center [648, 27] width 92 height 10
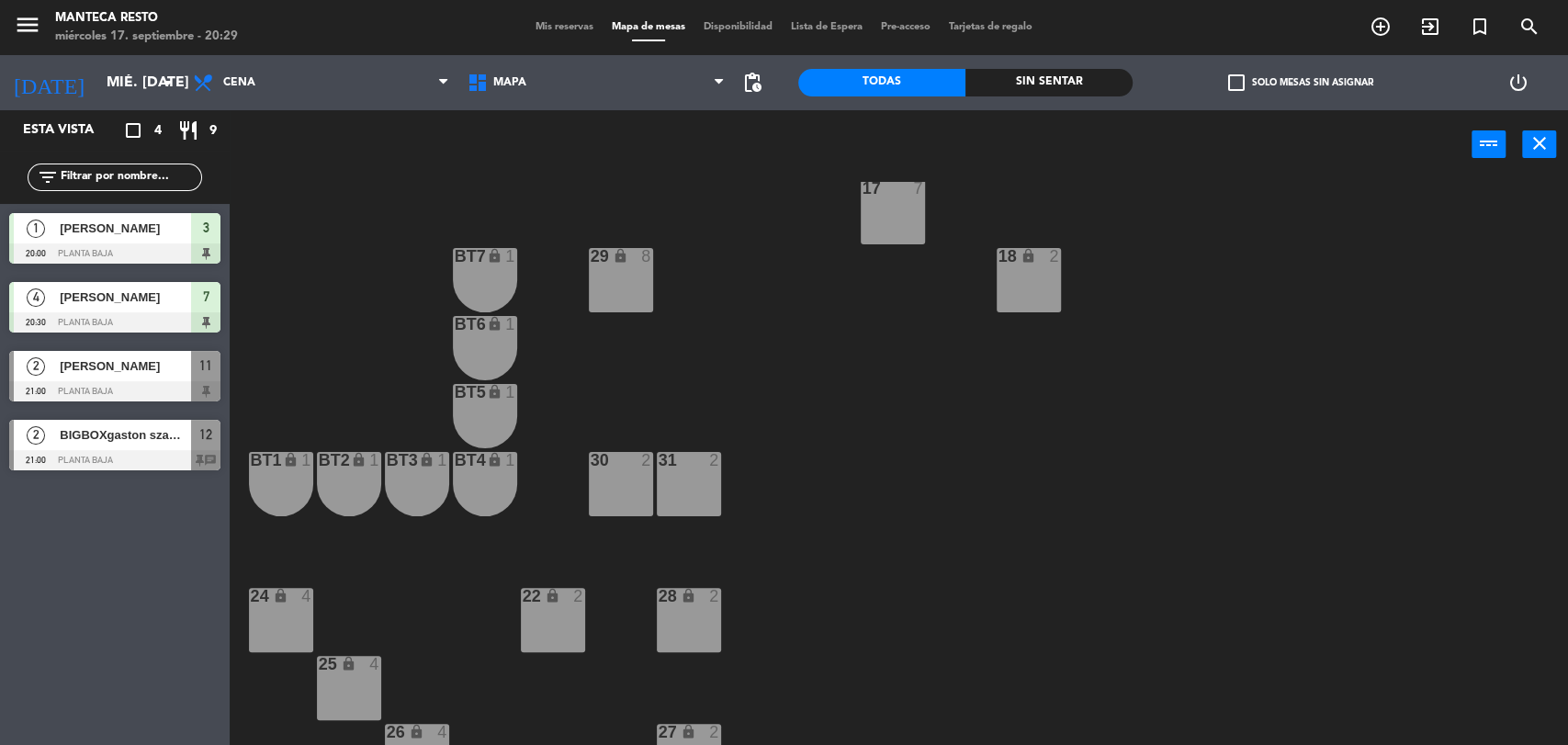
scroll to position [414, 0]
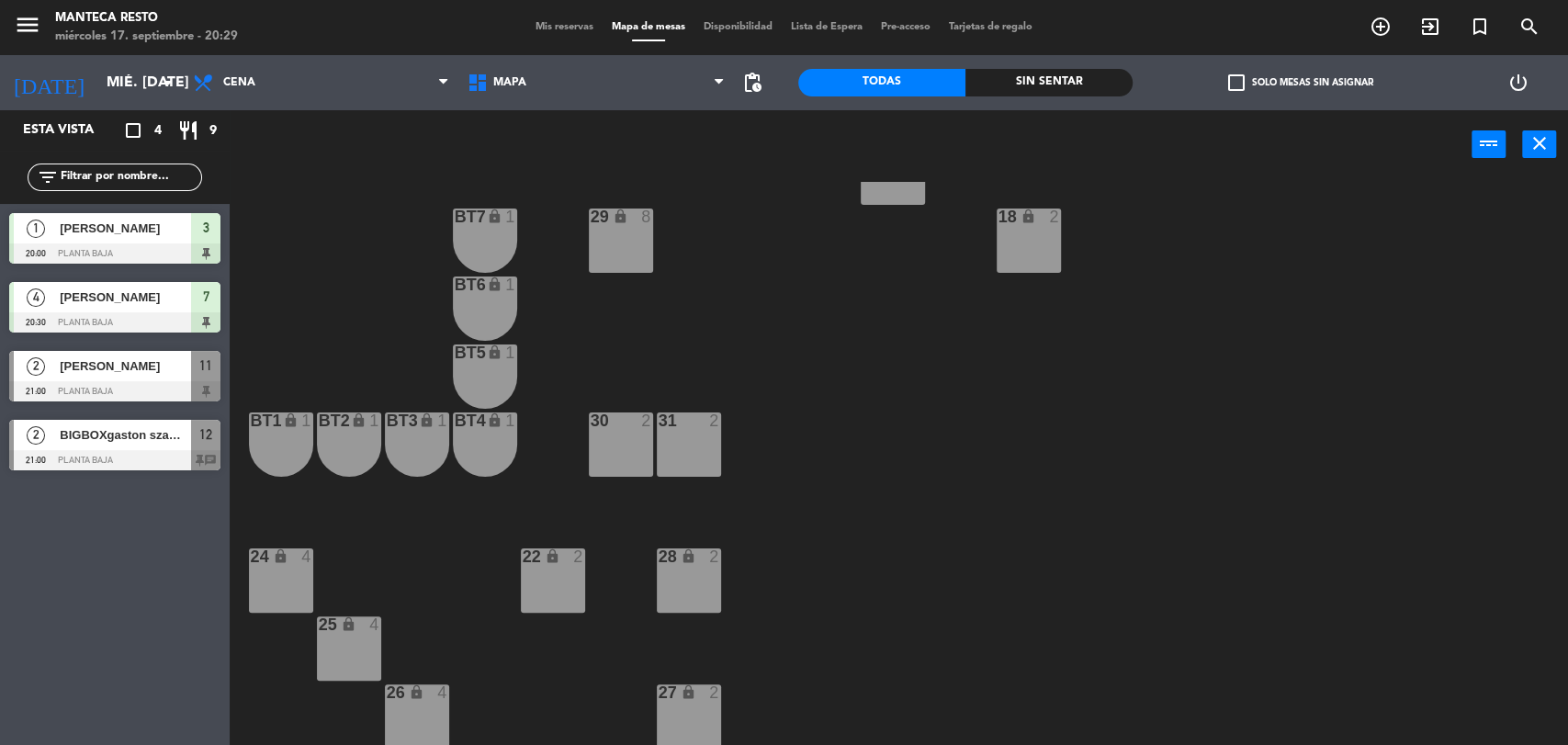
click at [275, 575] on div "24 lock 4" at bounding box center [281, 581] width 65 height 65
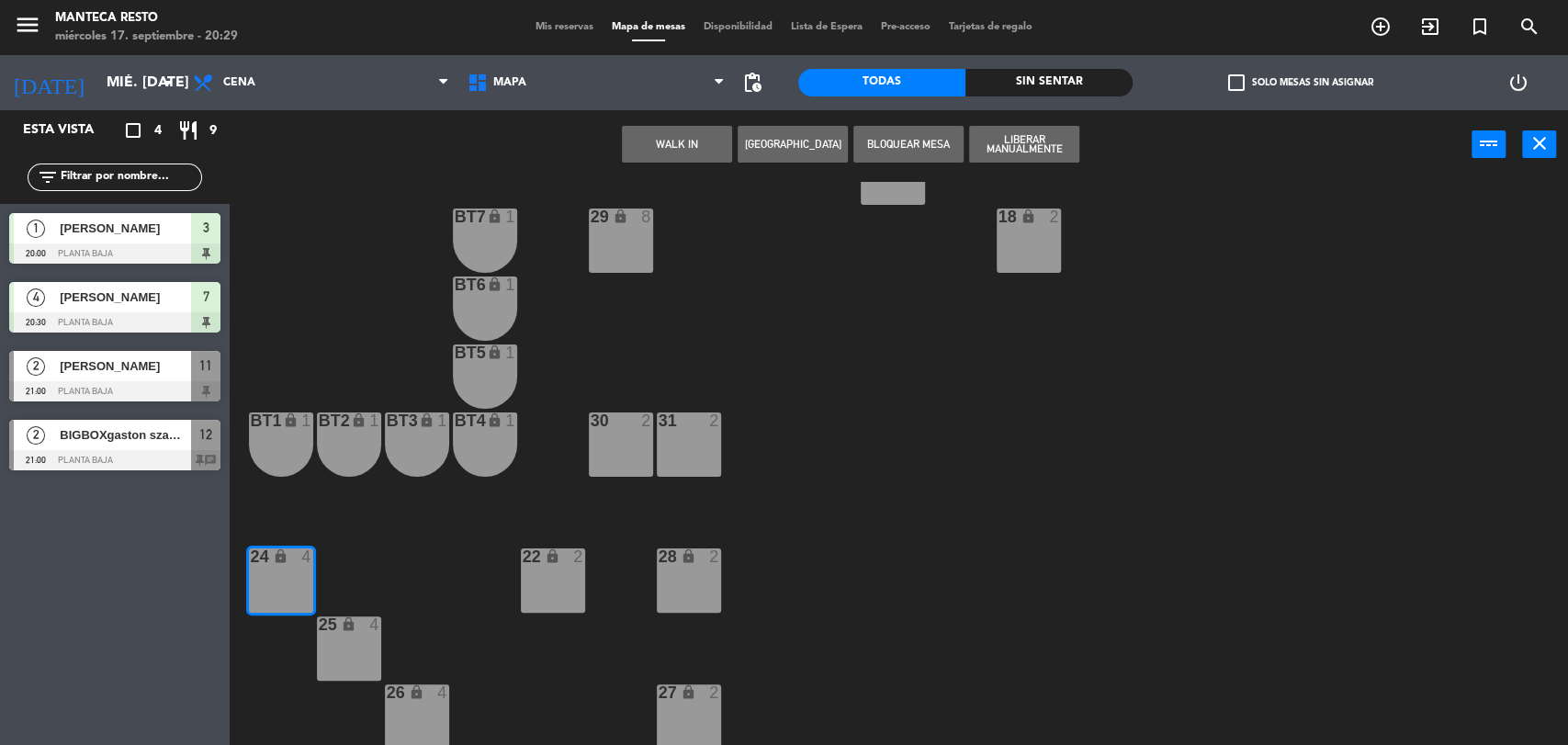
click at [676, 148] on button "WALK IN" at bounding box center [677, 144] width 110 height 37
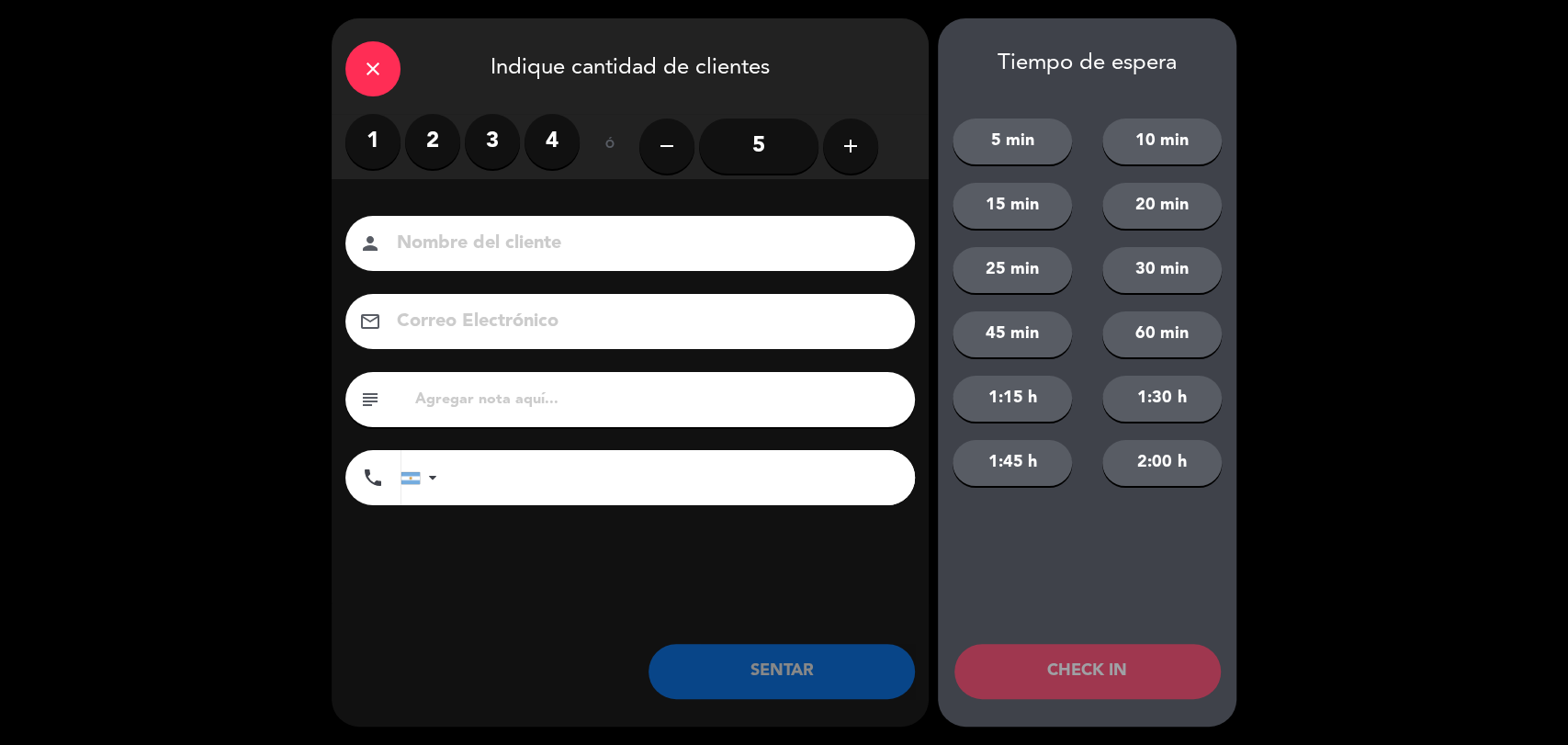
click at [505, 131] on label "3" at bounding box center [493, 141] width 55 height 55
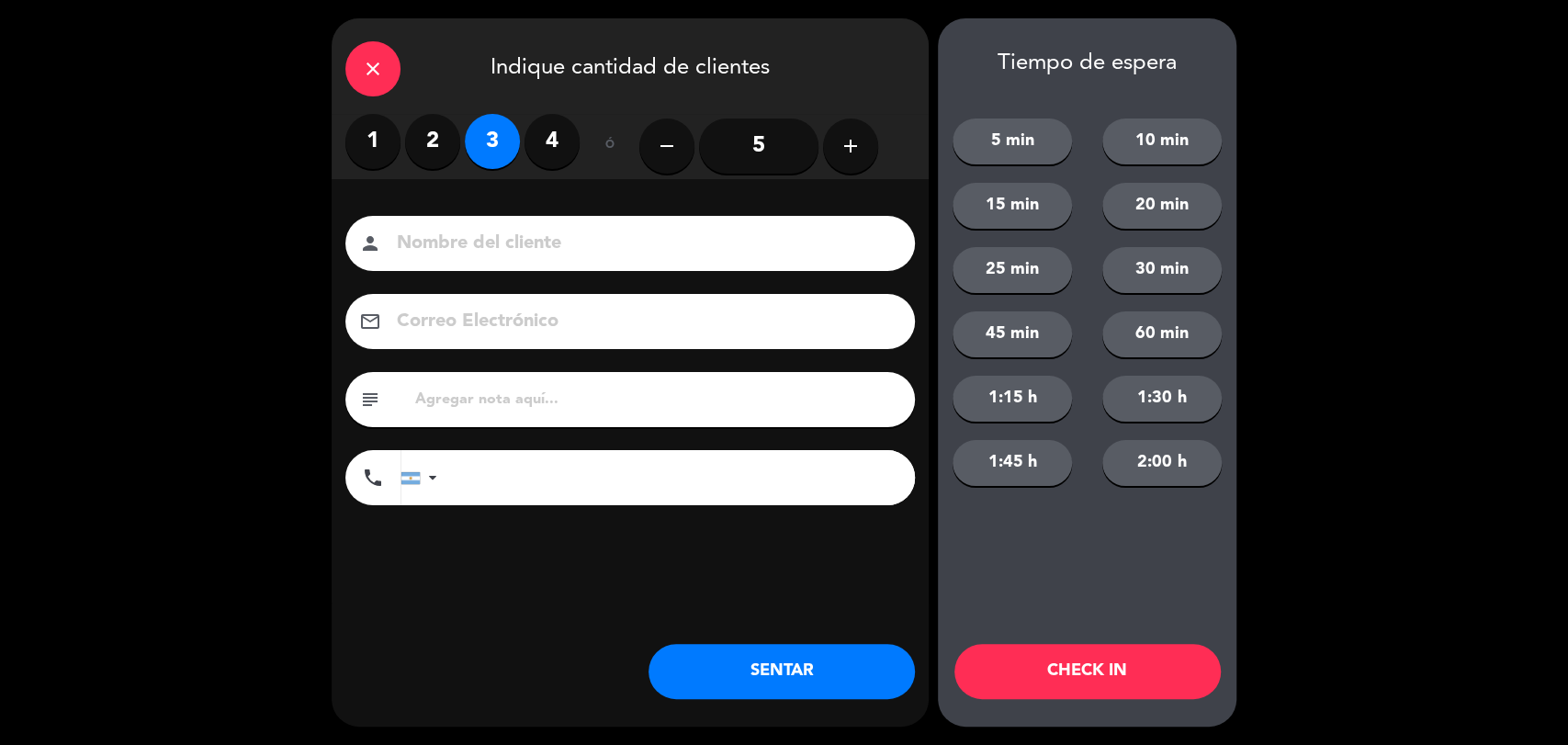
click at [797, 671] on button "SENTAR" at bounding box center [781, 671] width 267 height 55
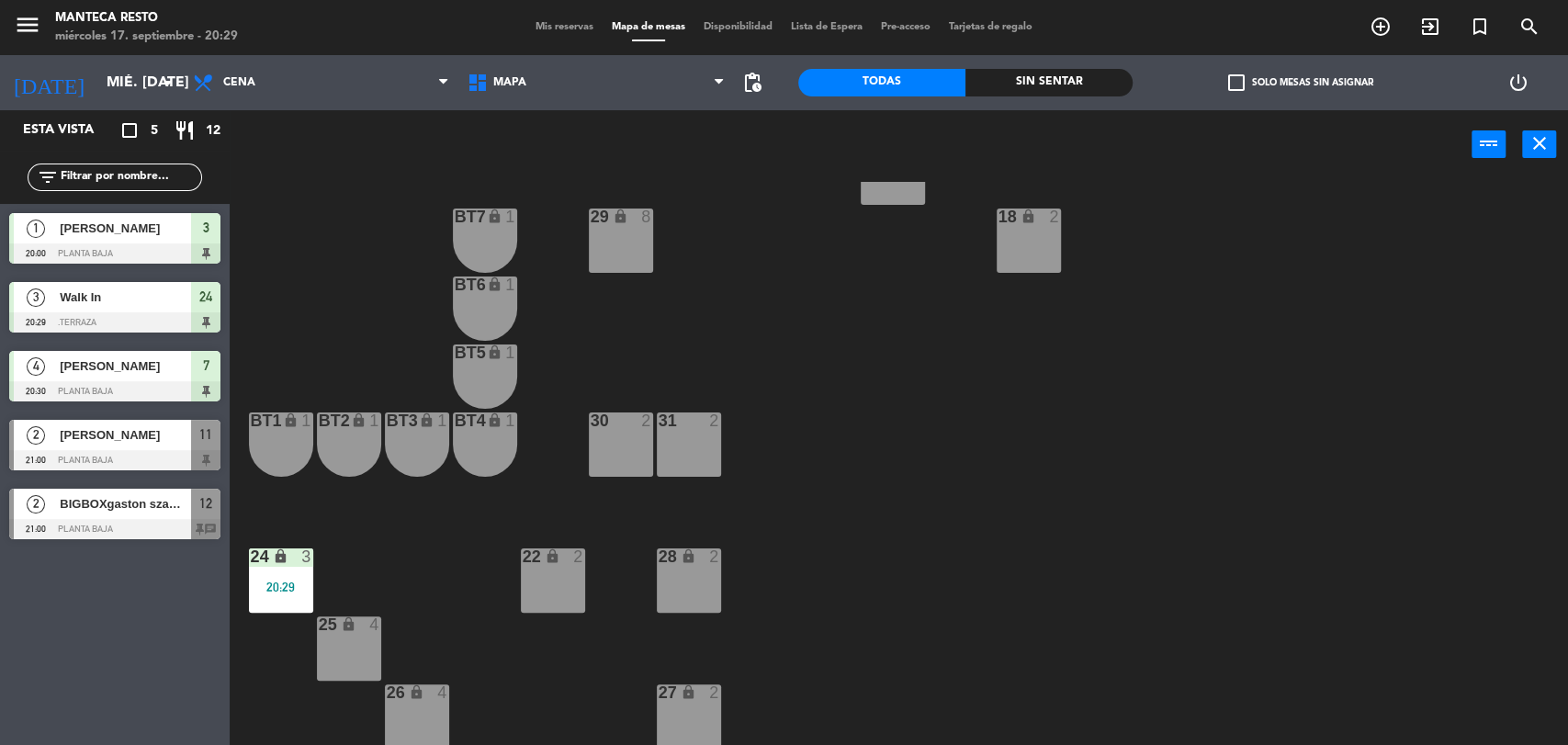
click at [573, 22] on span "Mis reservas" at bounding box center [565, 27] width 76 height 10
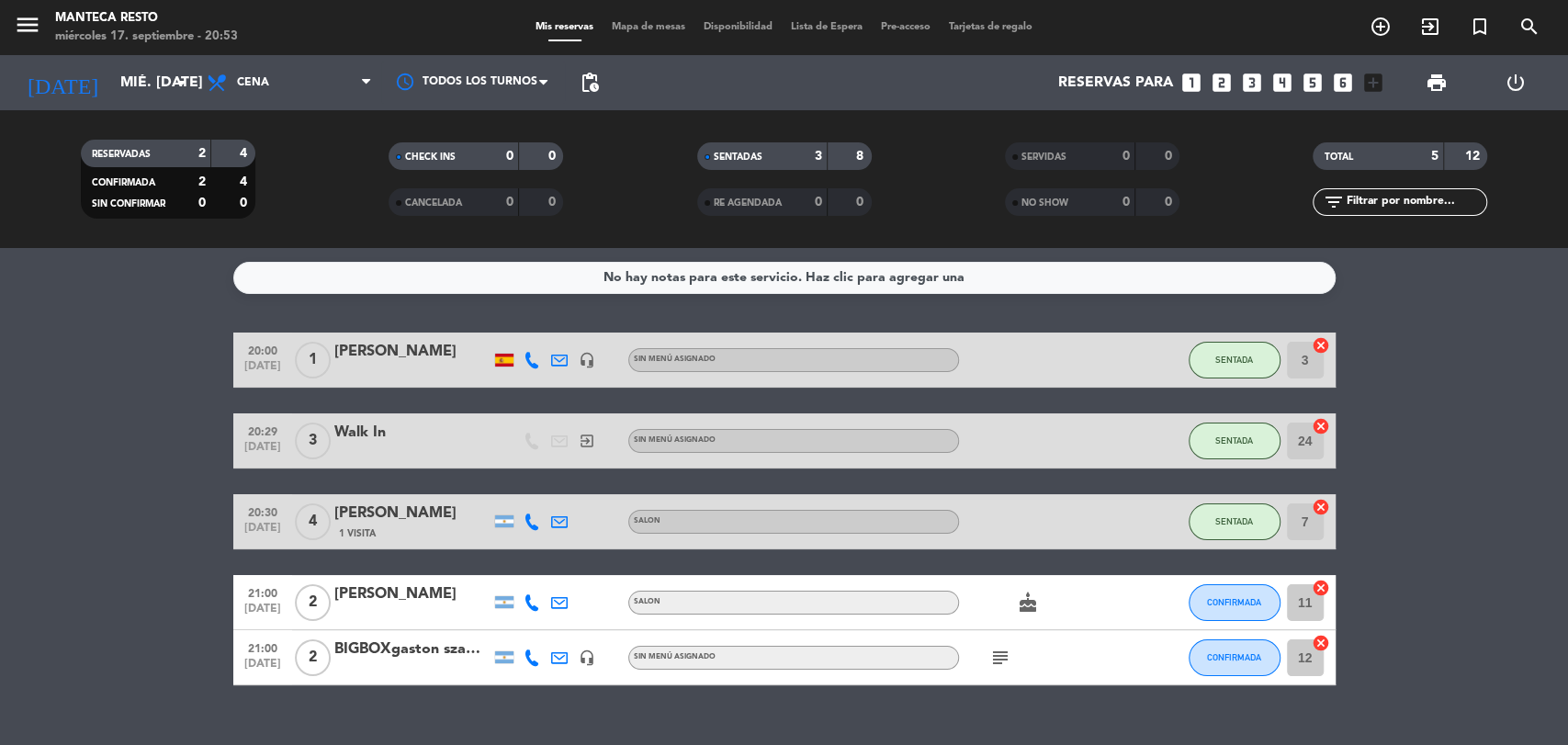
click at [625, 42] on div "menu Manteca Resto miércoles 17. septiembre - 20:53 Mis reservas Mapa de mesas …" at bounding box center [784, 28] width 1568 height 55
click at [632, 35] on div "Mis reservas Mapa de mesas Disponibilidad Lista de Espera Pre-acceso Tarjetas d…" at bounding box center [784, 27] width 515 height 16
click at [640, 24] on span "Mapa de mesas" at bounding box center [648, 27] width 92 height 10
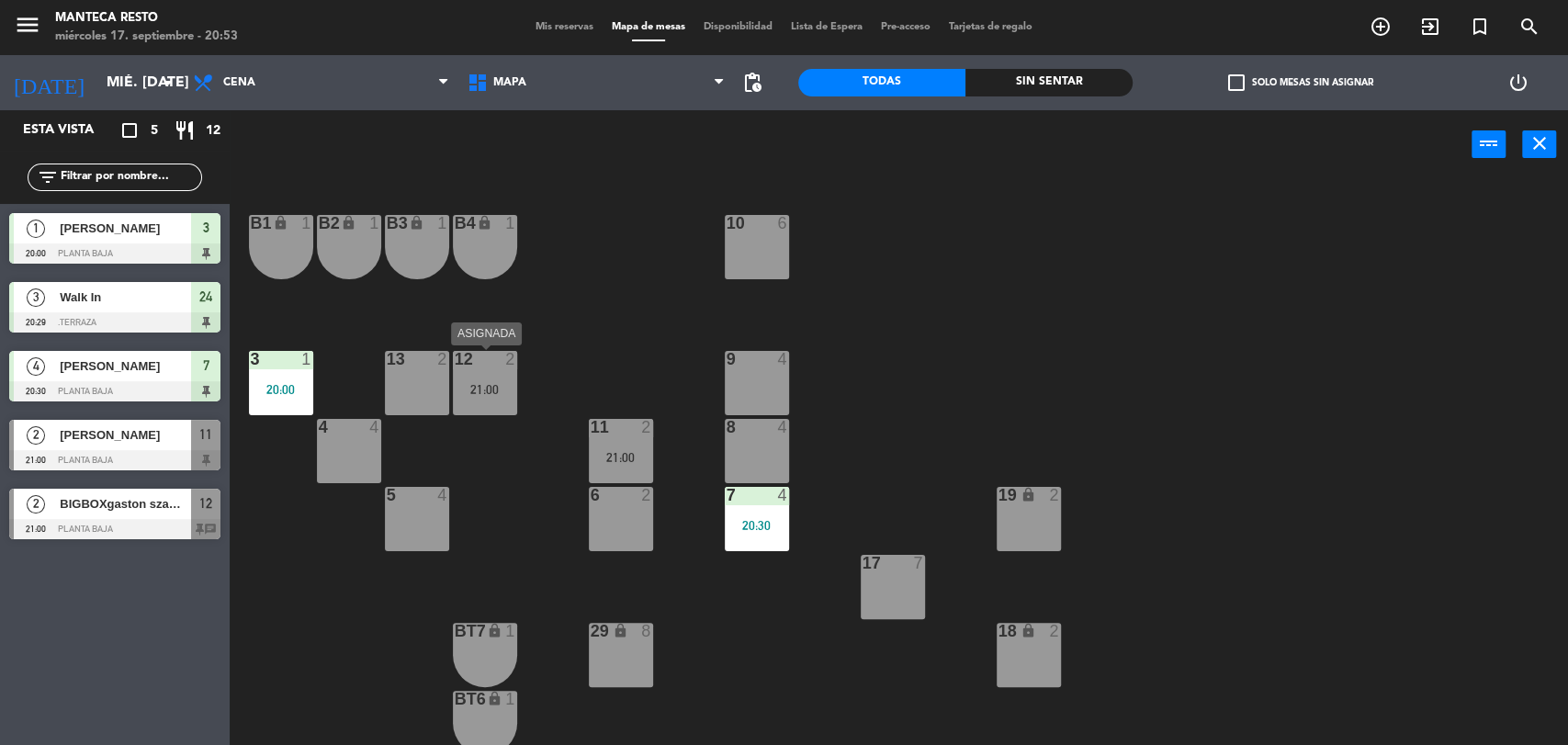
click at [470, 398] on div "12 2 21:00" at bounding box center [485, 383] width 65 height 65
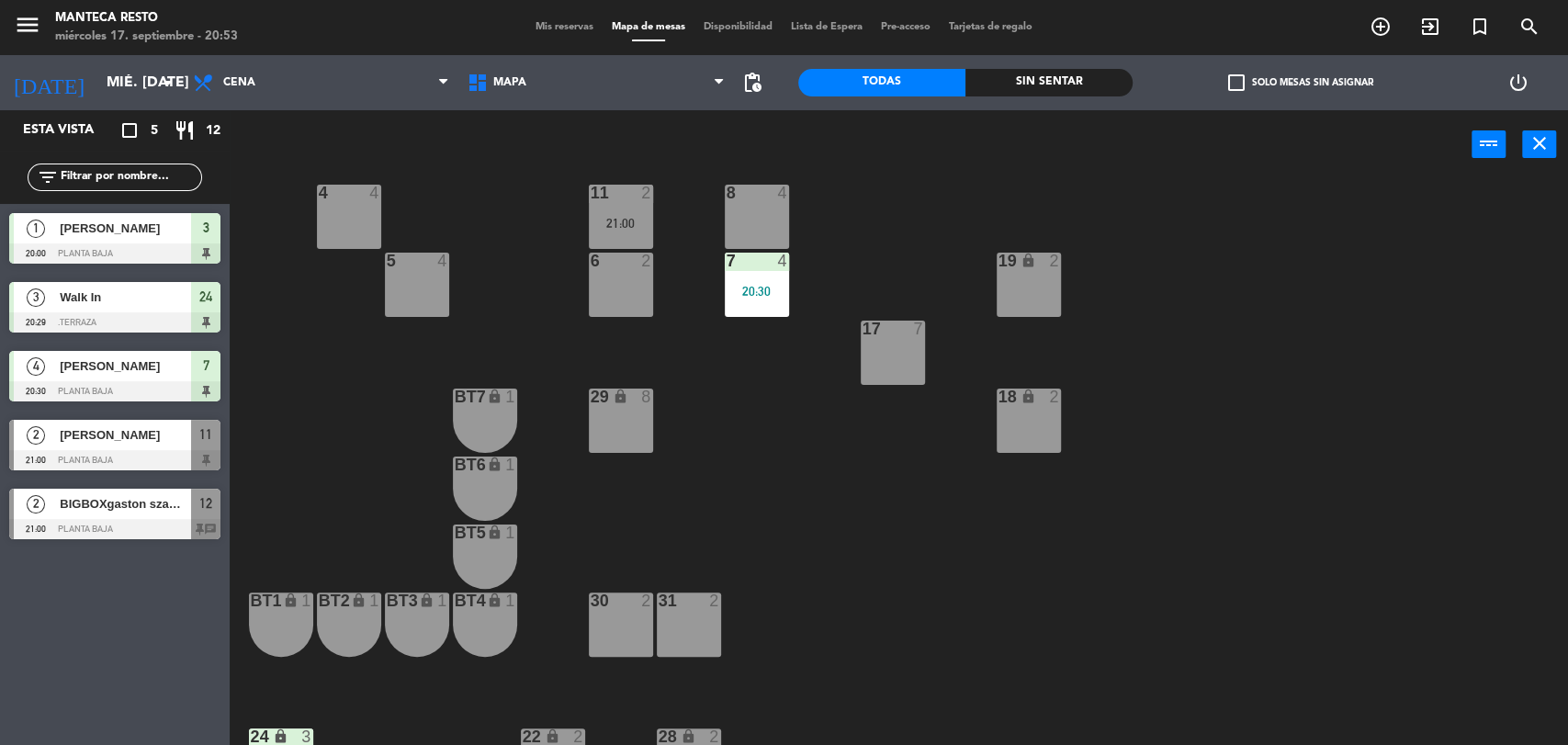
scroll to position [235, 0]
click at [698, 637] on div "31 2" at bounding box center [689, 624] width 65 height 65
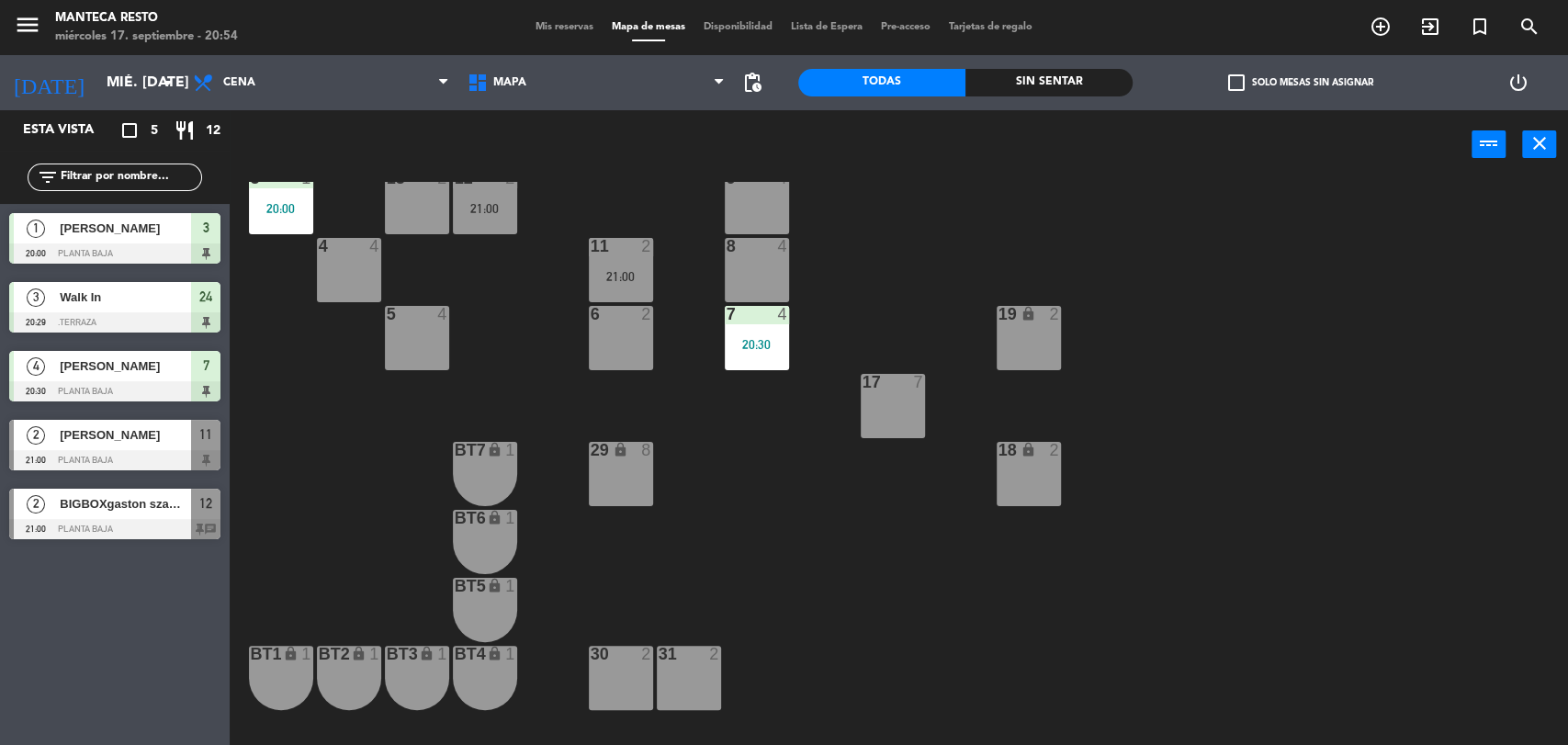
scroll to position [182, 0]
click at [485, 206] on div "21:00" at bounding box center [485, 208] width 65 height 13
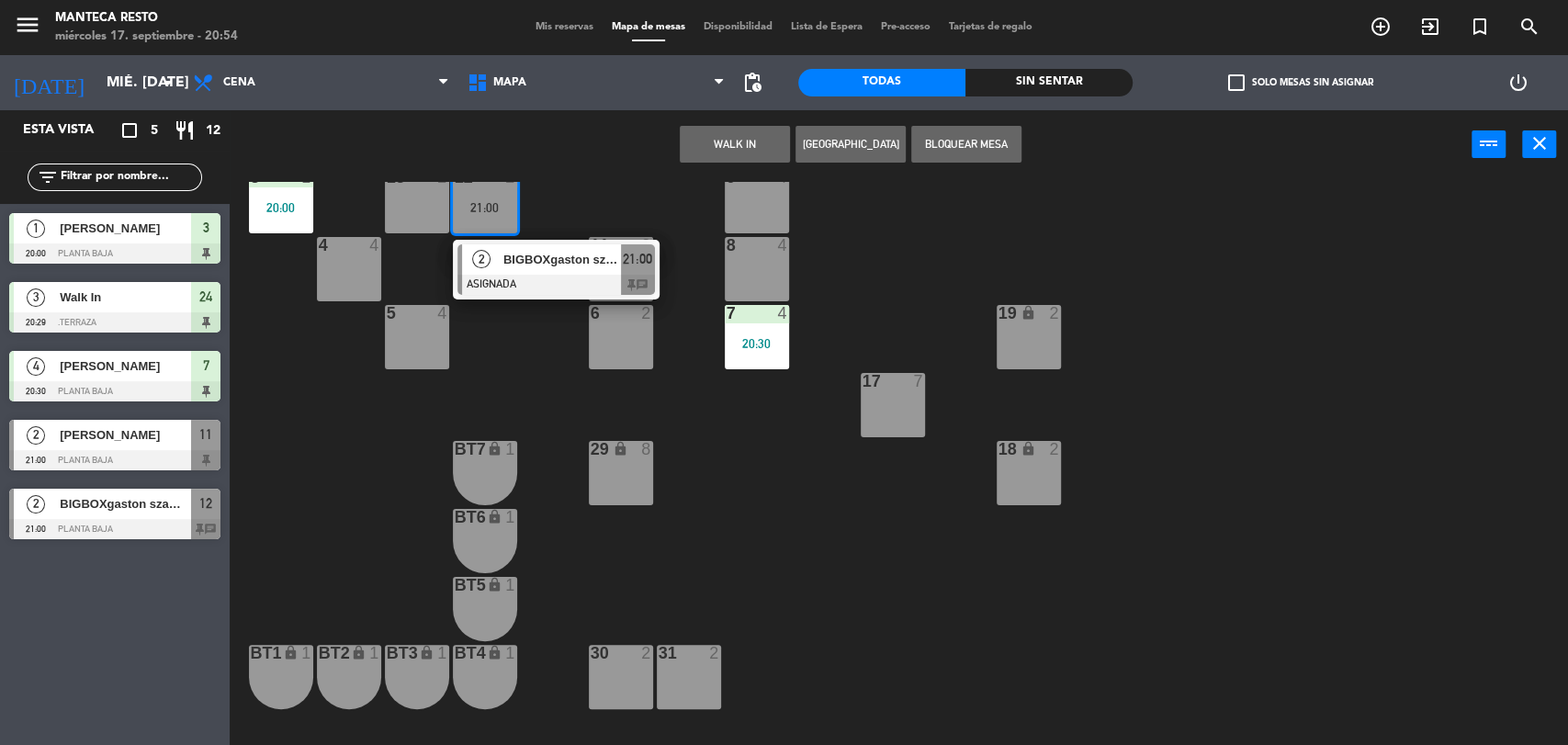
click at [683, 688] on div "31 2" at bounding box center [689, 677] width 65 height 65
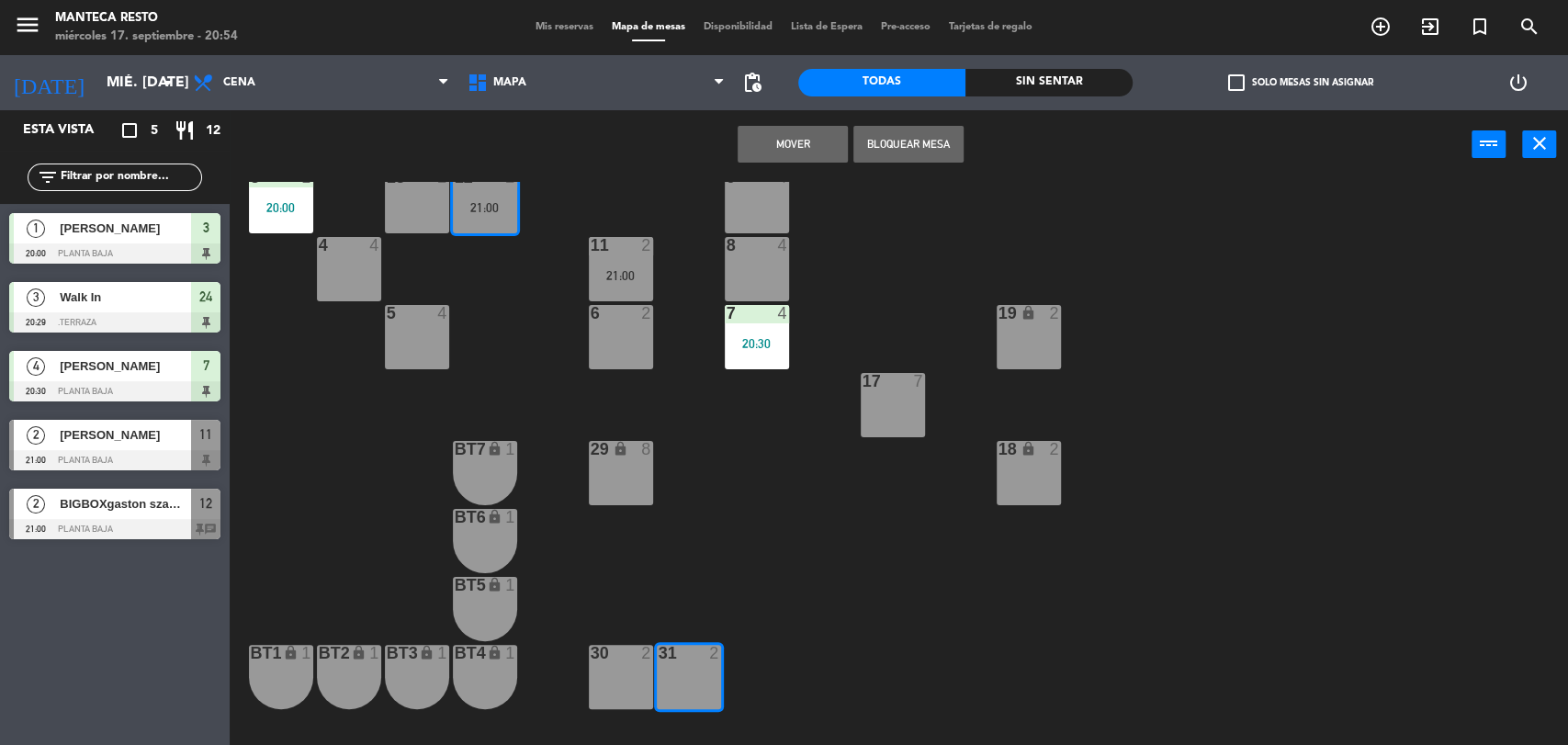
click at [785, 140] on button "Mover" at bounding box center [793, 144] width 110 height 37
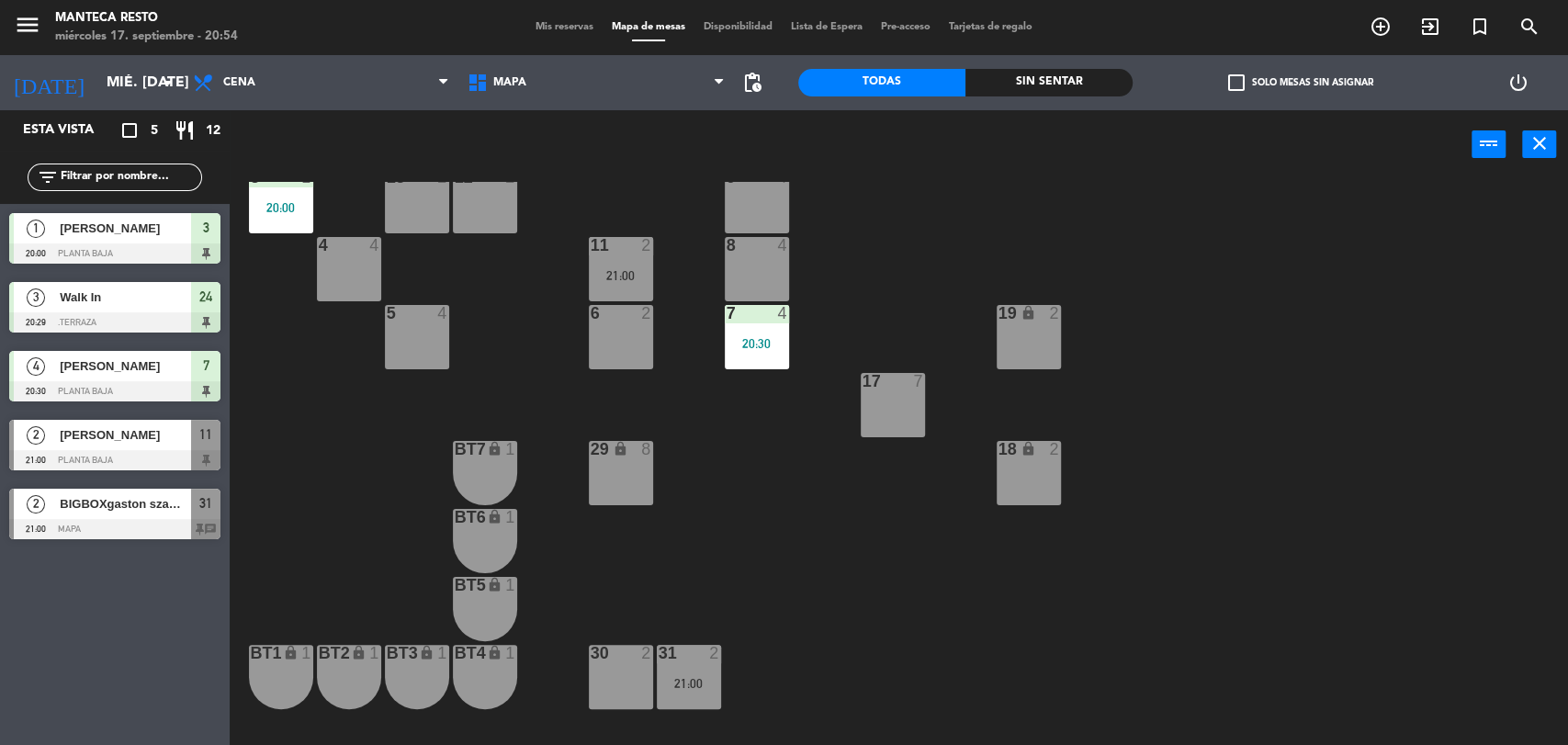
scroll to position [0, 0]
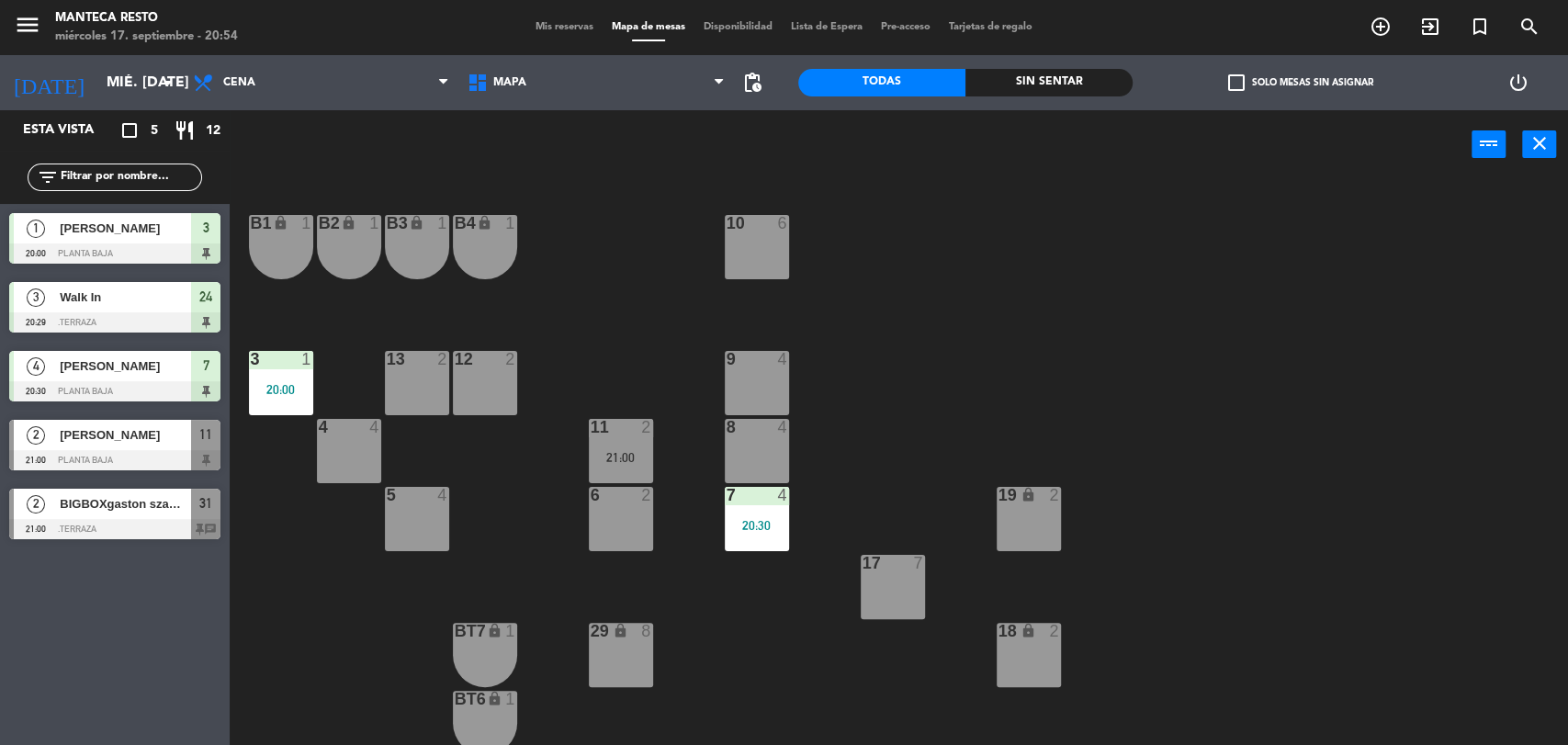
click at [551, 28] on span "Mis reservas" at bounding box center [565, 27] width 76 height 10
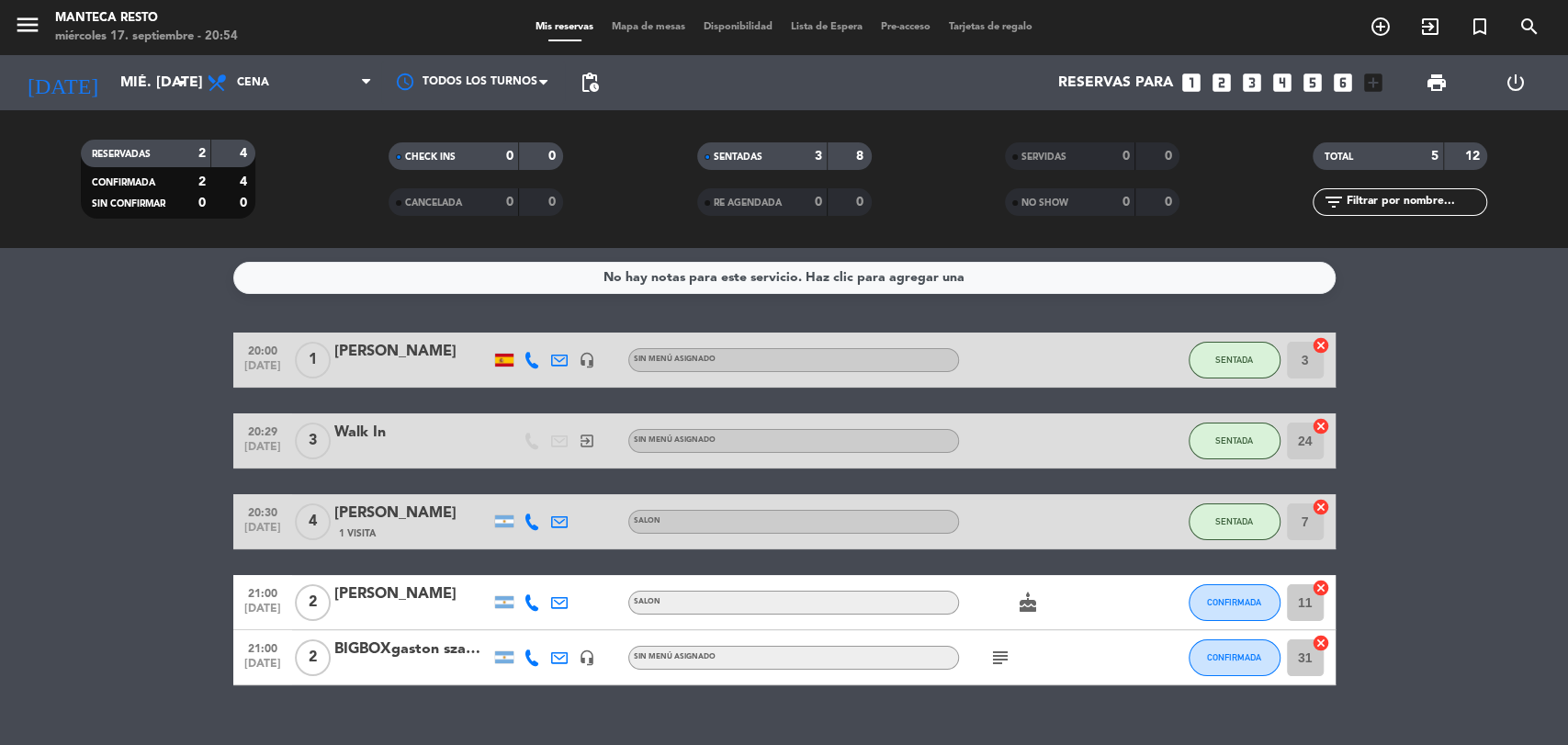
click at [999, 663] on icon "subject" at bounding box center [999, 657] width 22 height 22
click at [1229, 656] on span "CONFIRMADA" at bounding box center [1234, 657] width 54 height 10
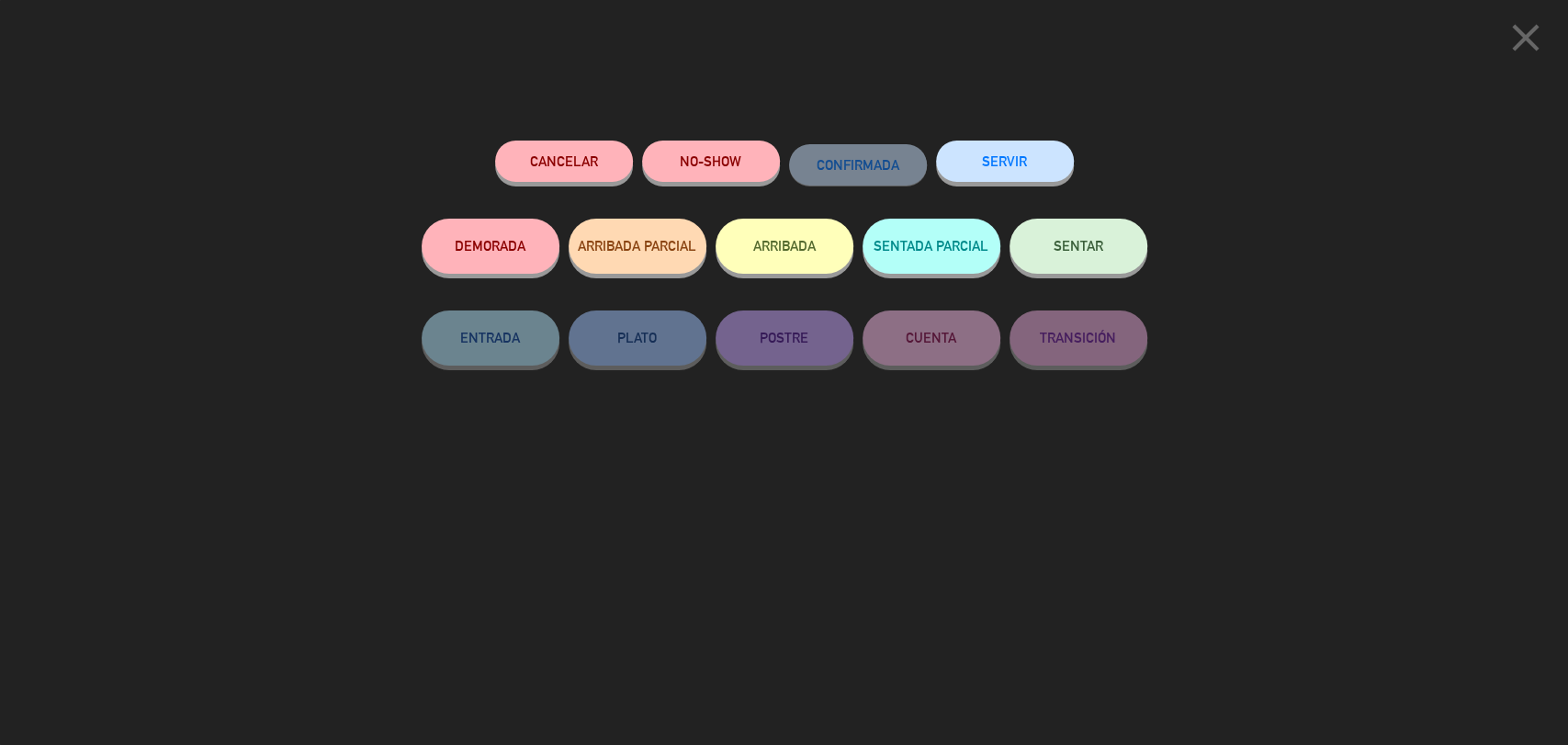
click at [1058, 248] on span "SENTAR" at bounding box center [1078, 246] width 49 height 15
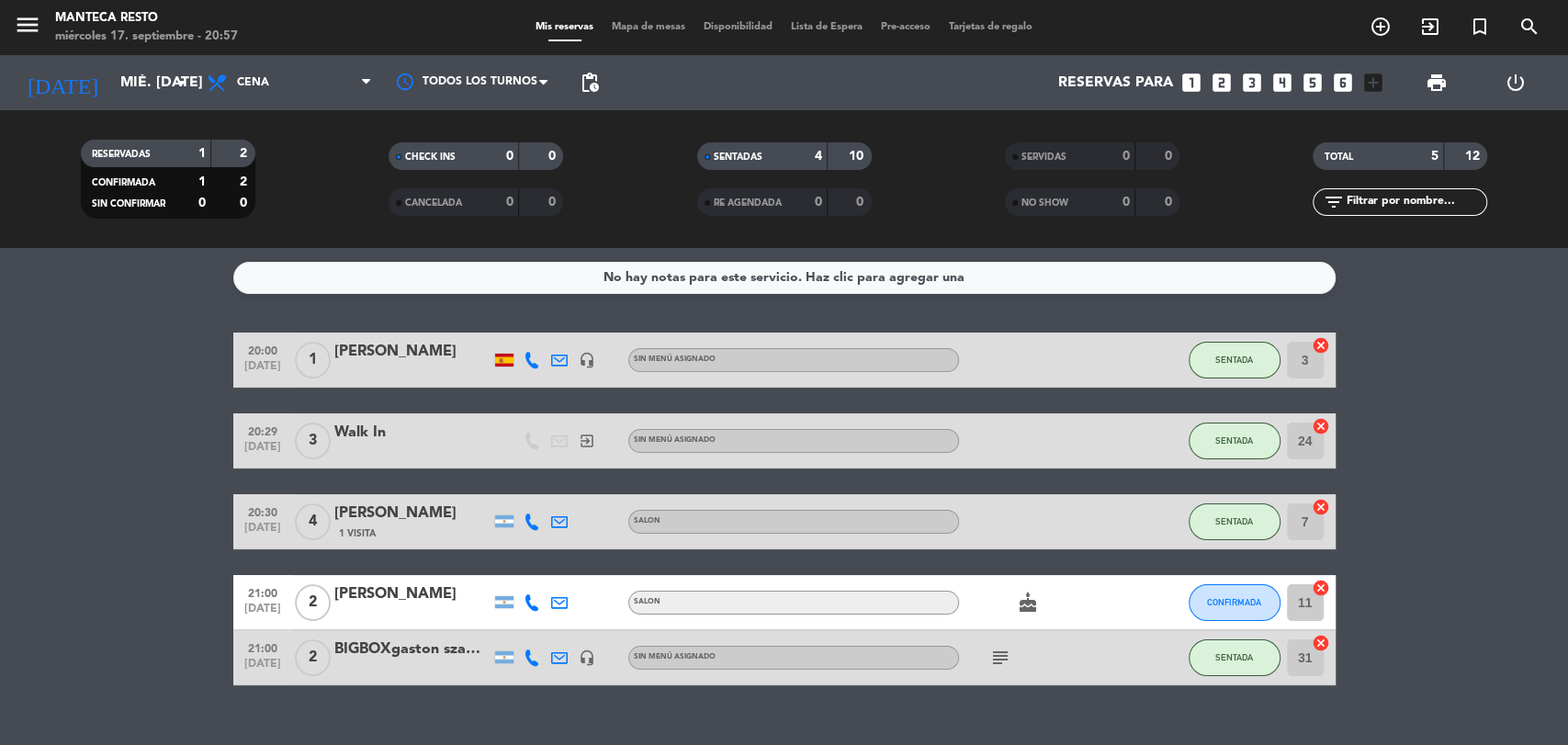
scroll to position [32, 0]
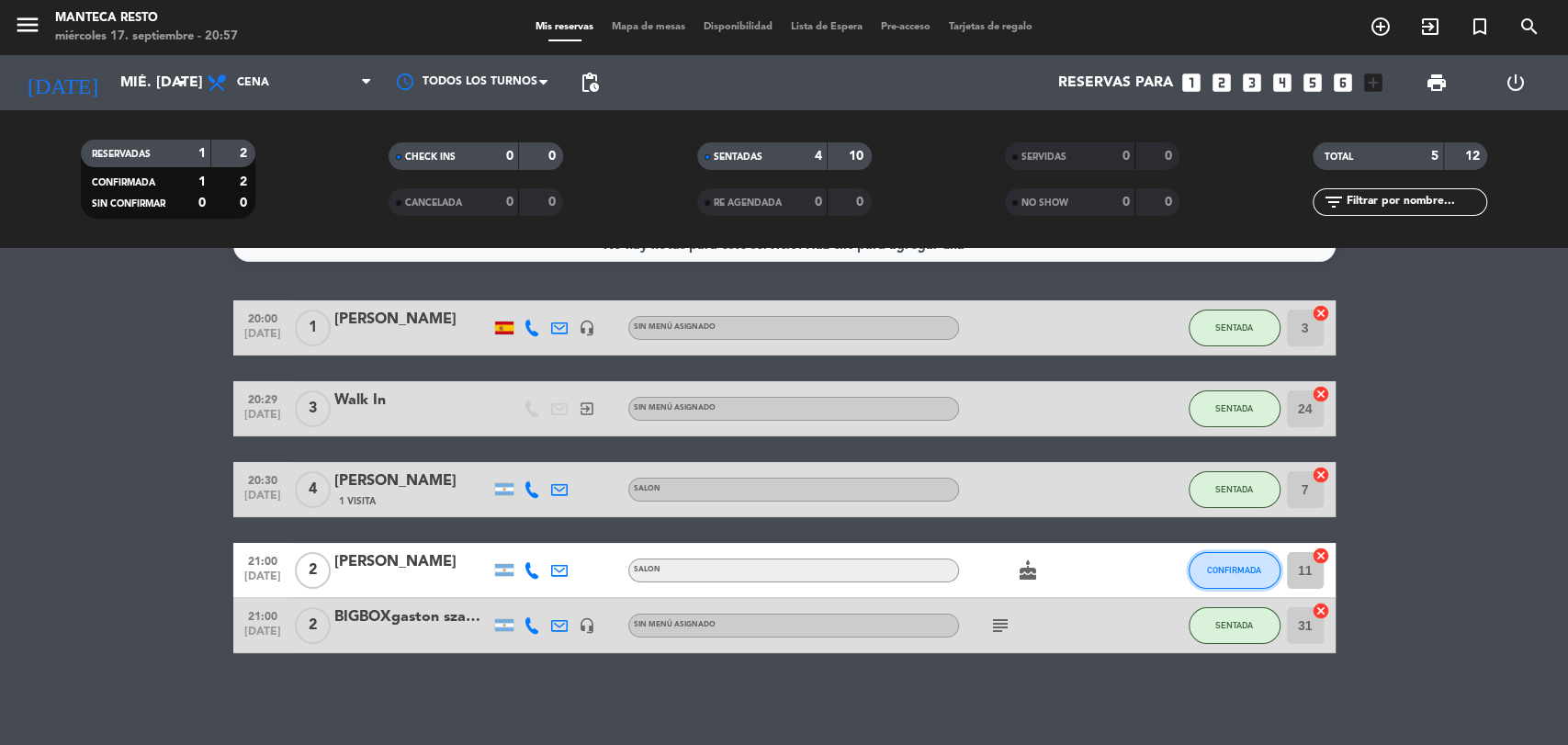
click at [1238, 572] on span "CONFIRMADA" at bounding box center [1234, 569] width 54 height 10
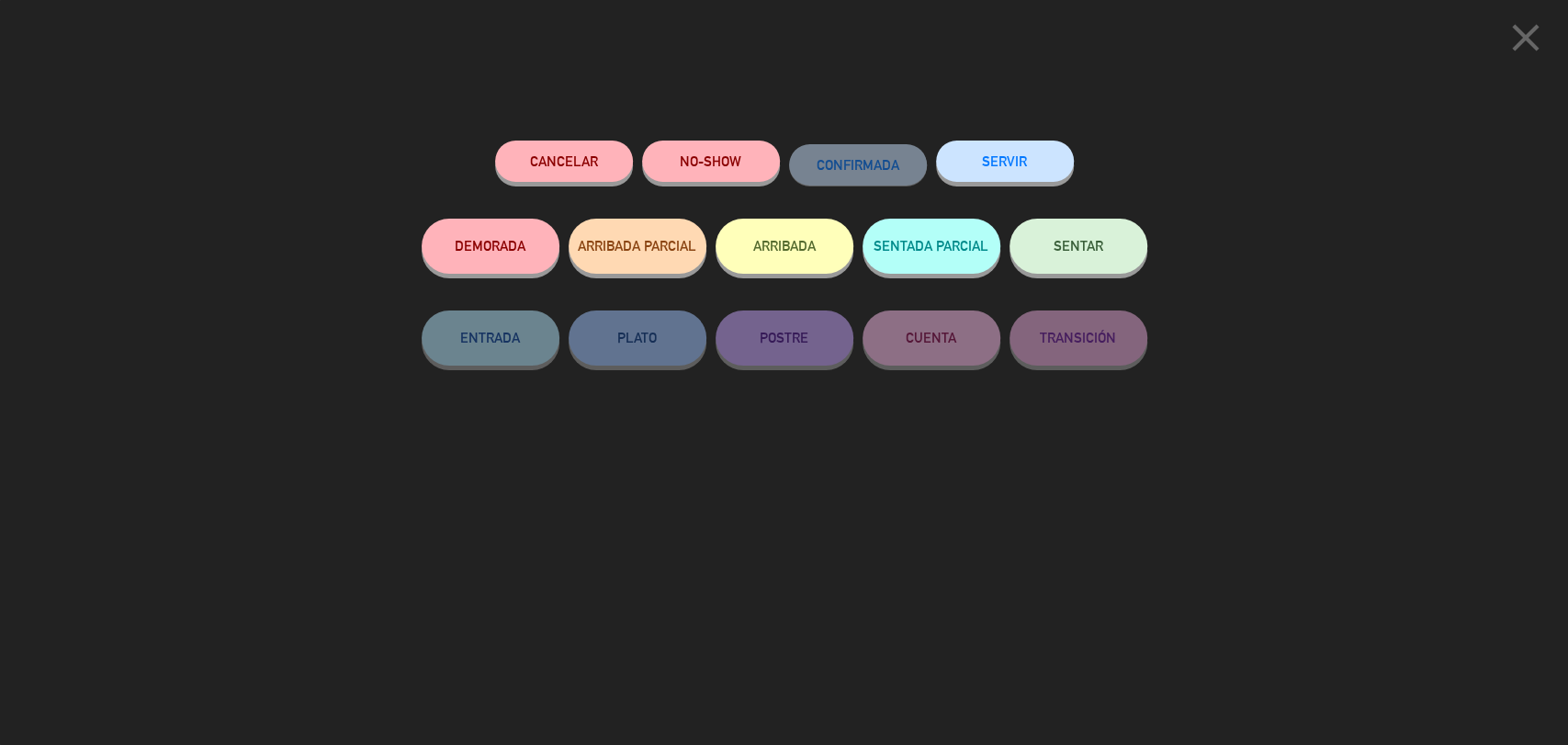
click at [1070, 251] on span "SENTAR" at bounding box center [1078, 246] width 49 height 15
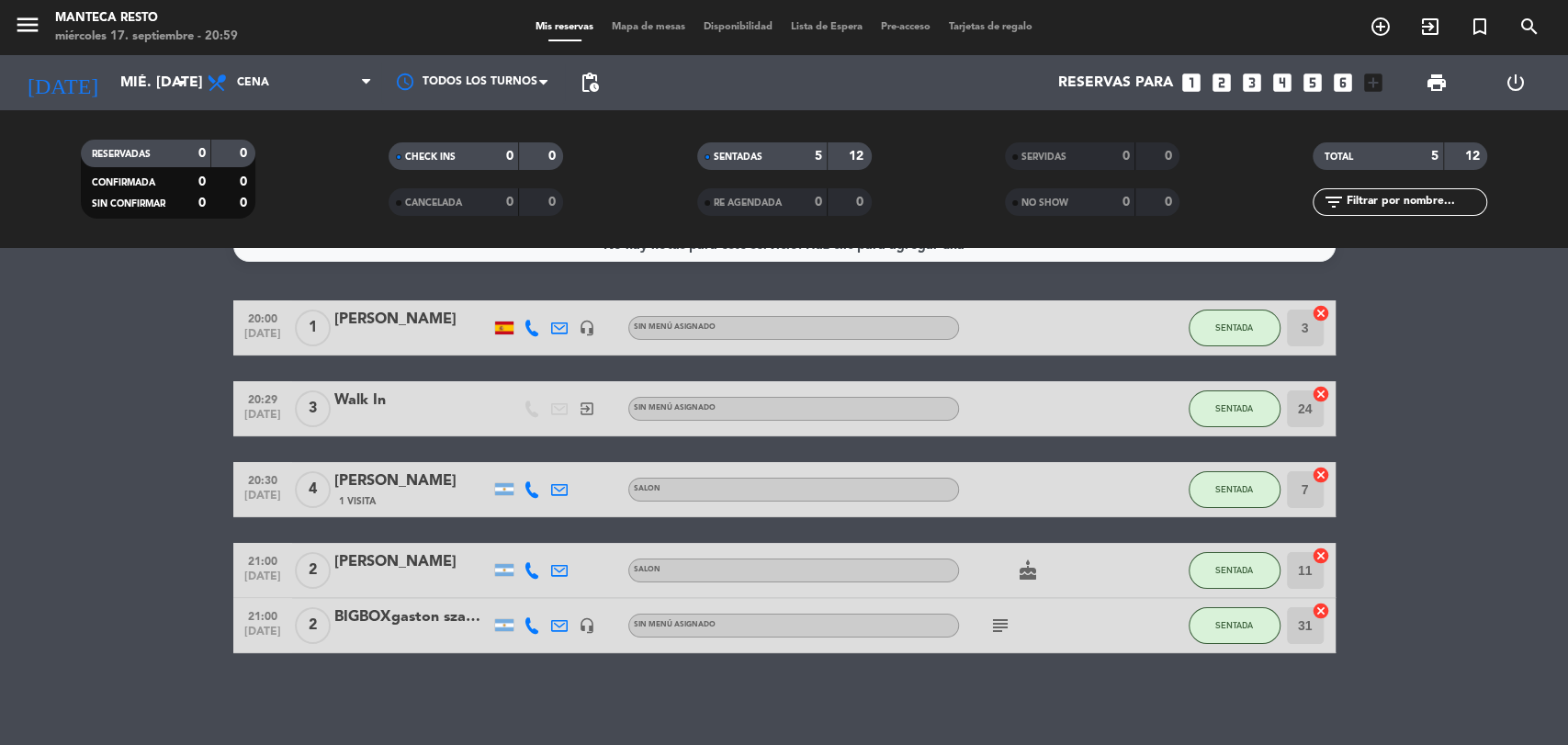
click at [648, 29] on span "Mapa de mesas" at bounding box center [648, 27] width 92 height 10
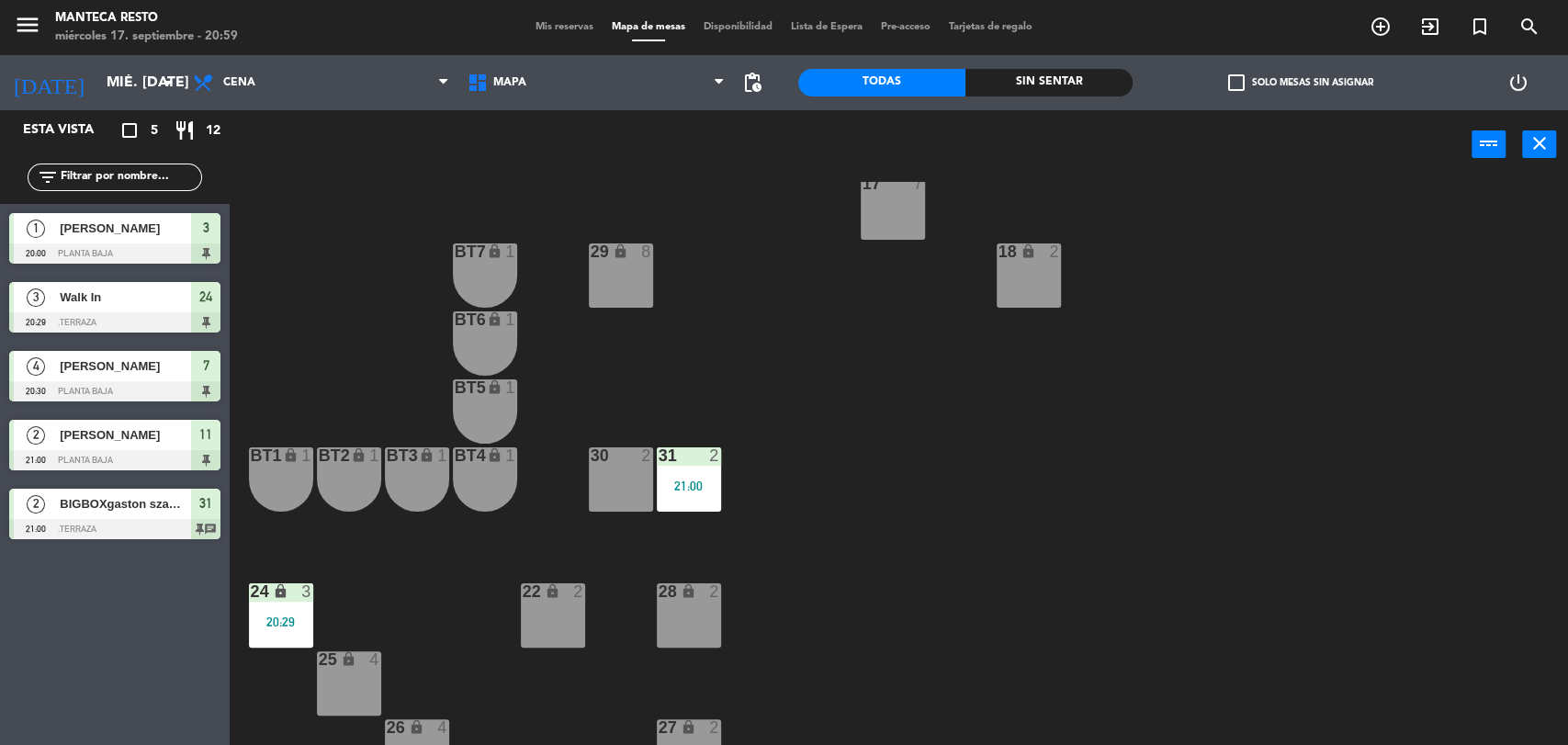
scroll to position [414, 0]
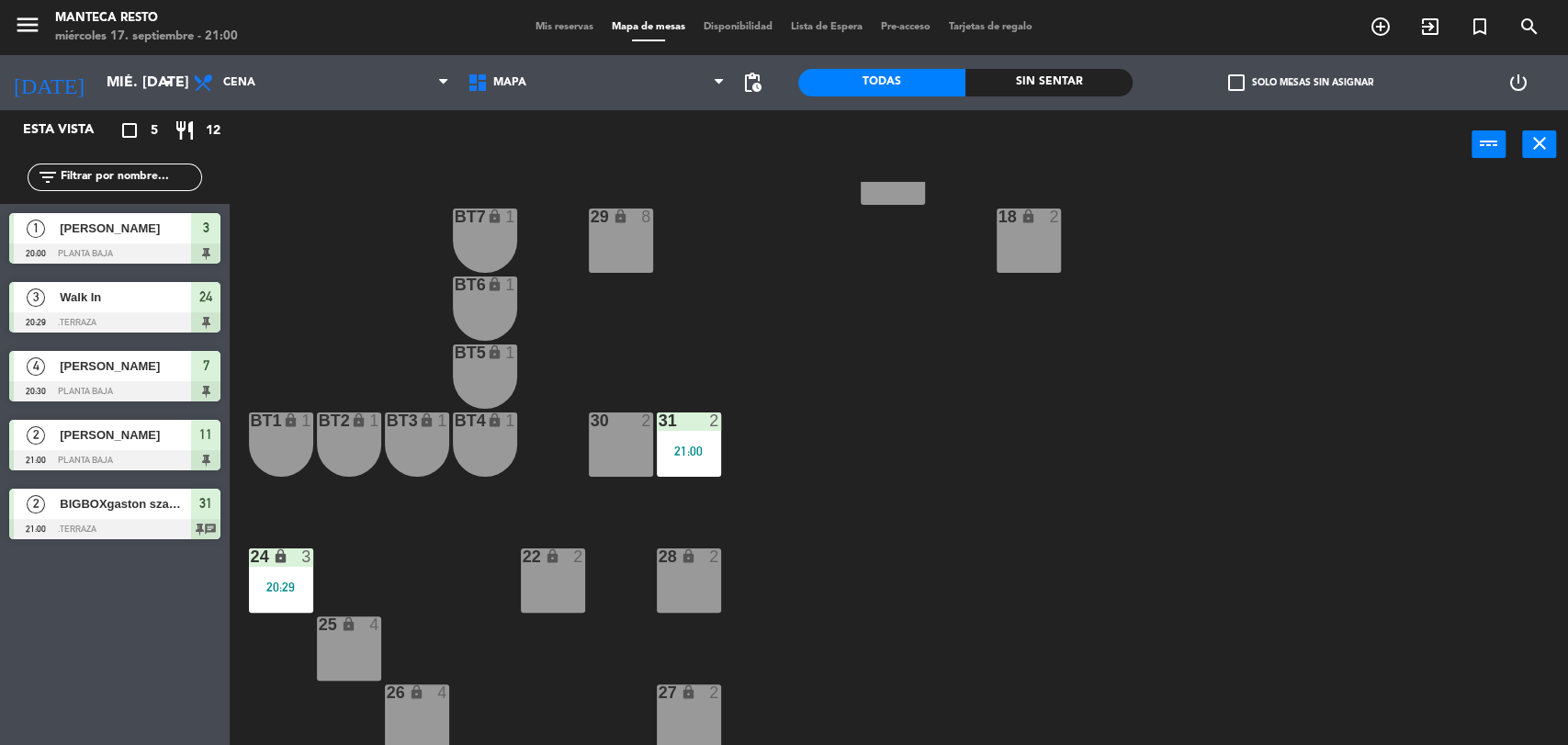
click at [560, 23] on span "Mis reservas" at bounding box center [565, 27] width 76 height 10
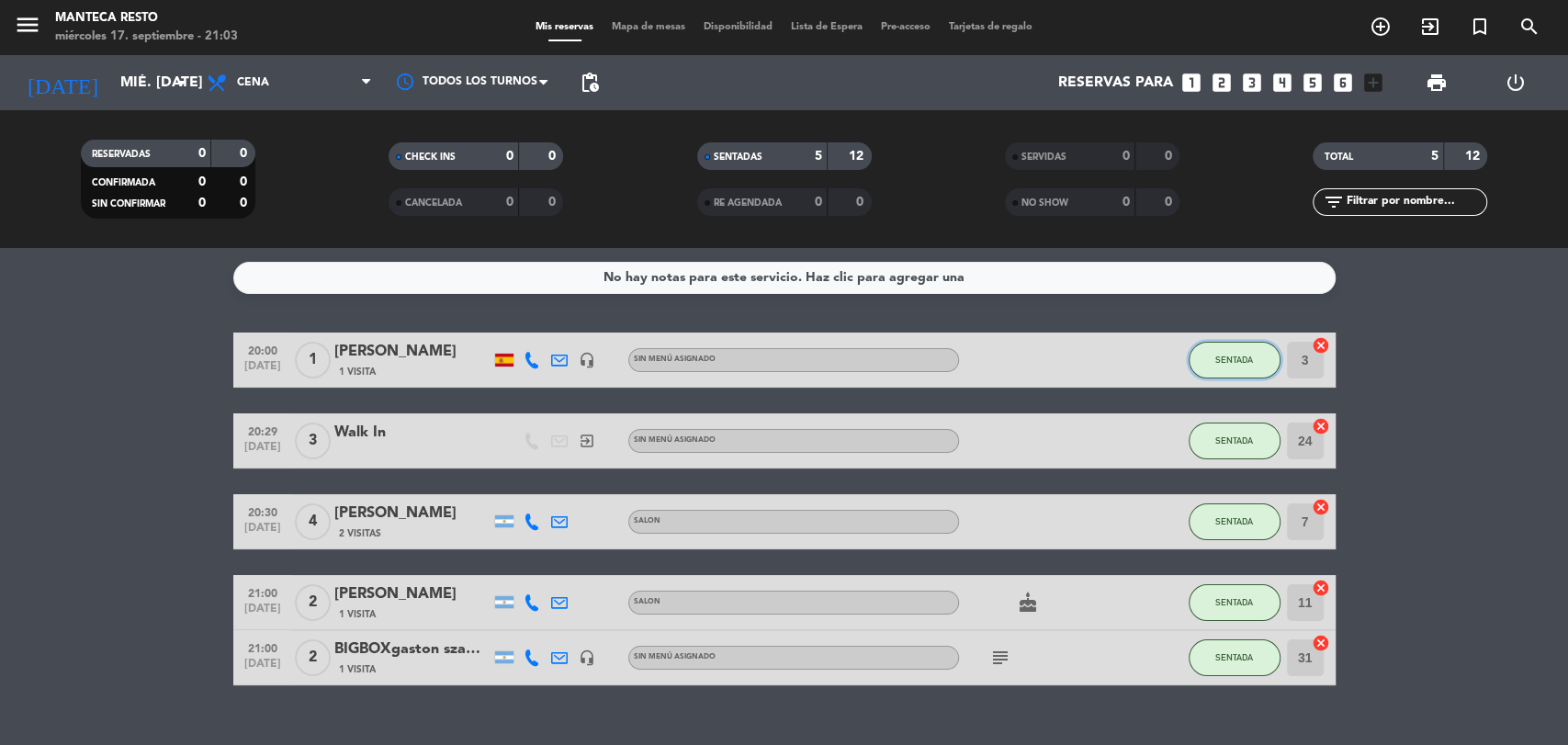
click at [1227, 366] on button "SENTADA" at bounding box center [1234, 360] width 92 height 37
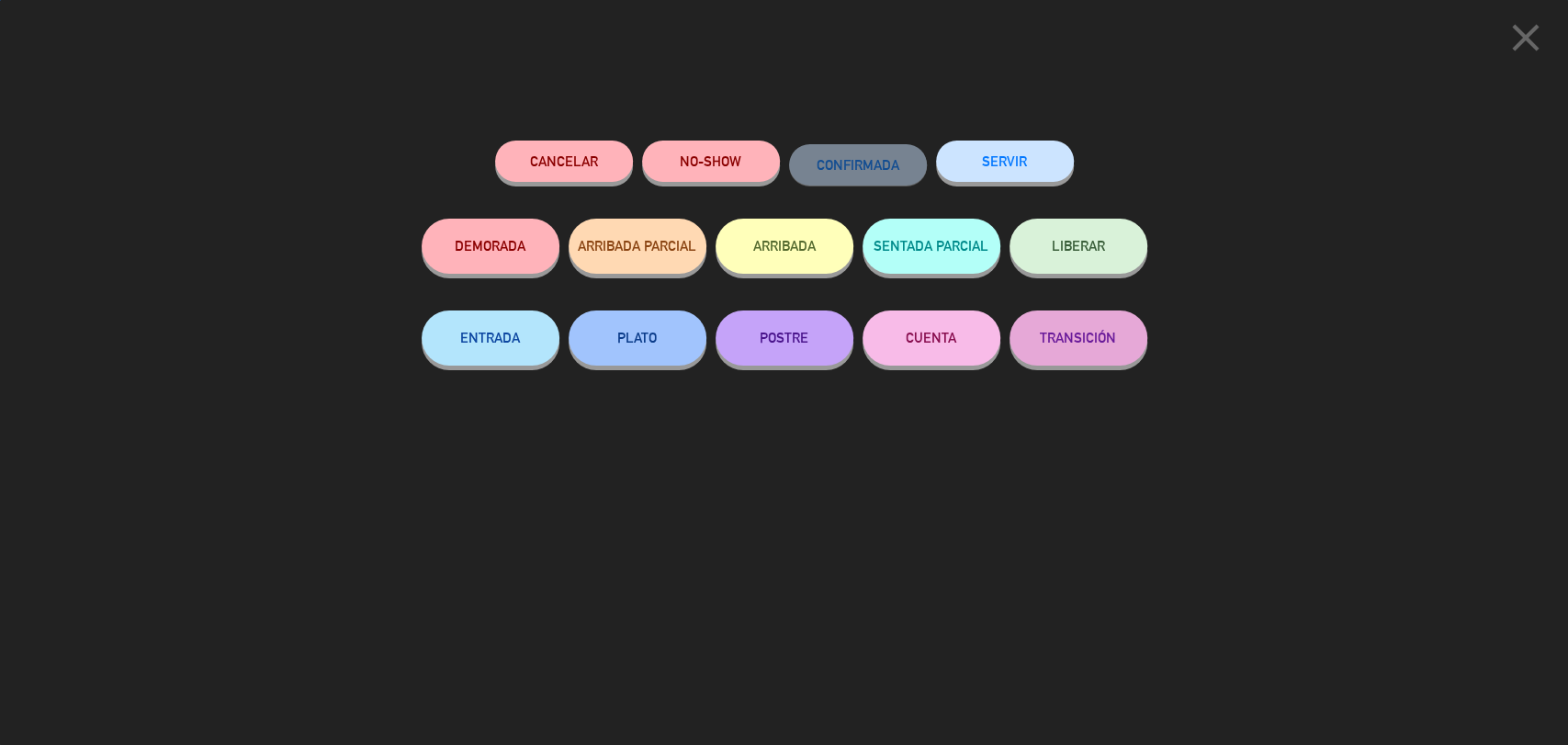
click at [1019, 163] on button "SERVIR" at bounding box center [1004, 161] width 138 height 42
